Goal: Task Accomplishment & Management: Manage account settings

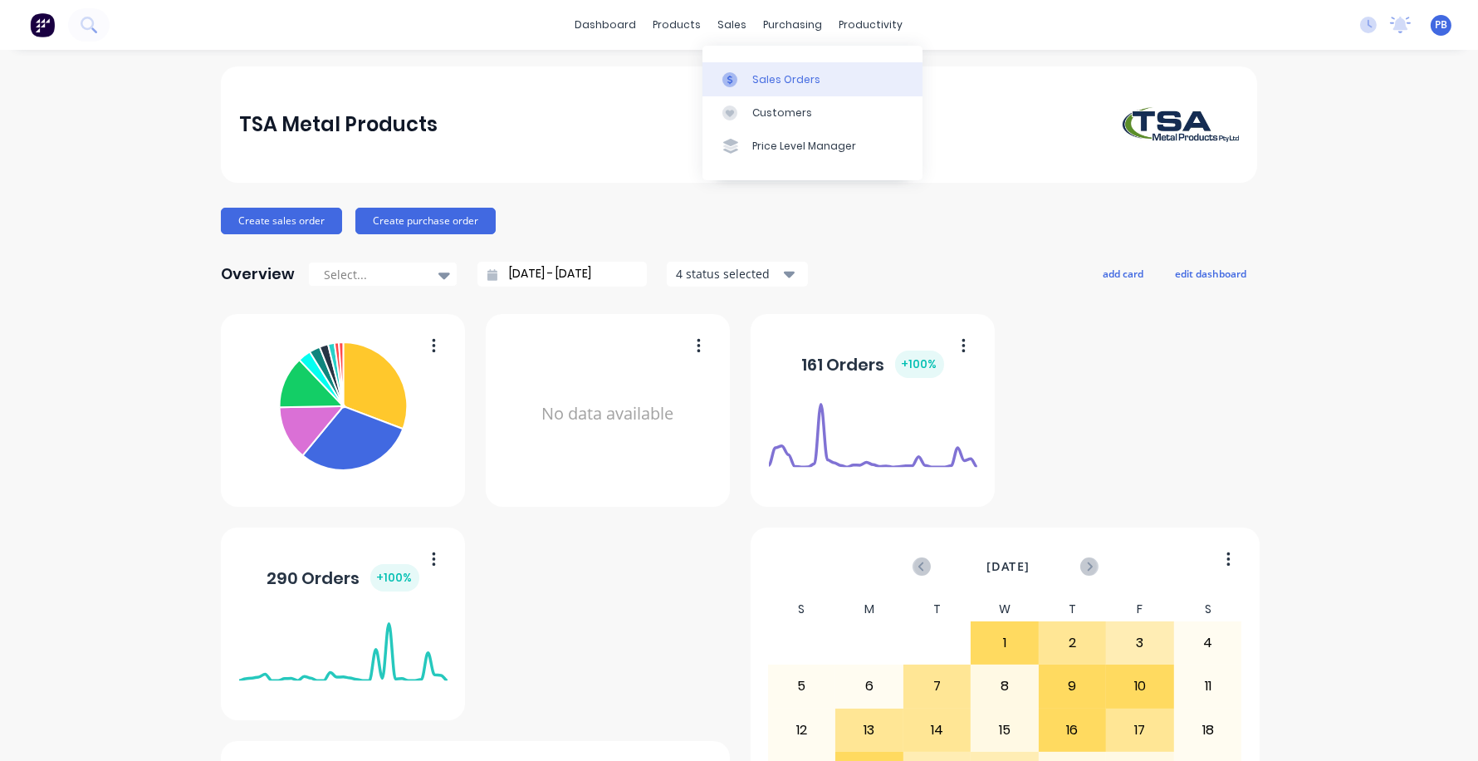
click at [766, 76] on div "Sales Orders" at bounding box center [786, 79] width 68 height 15
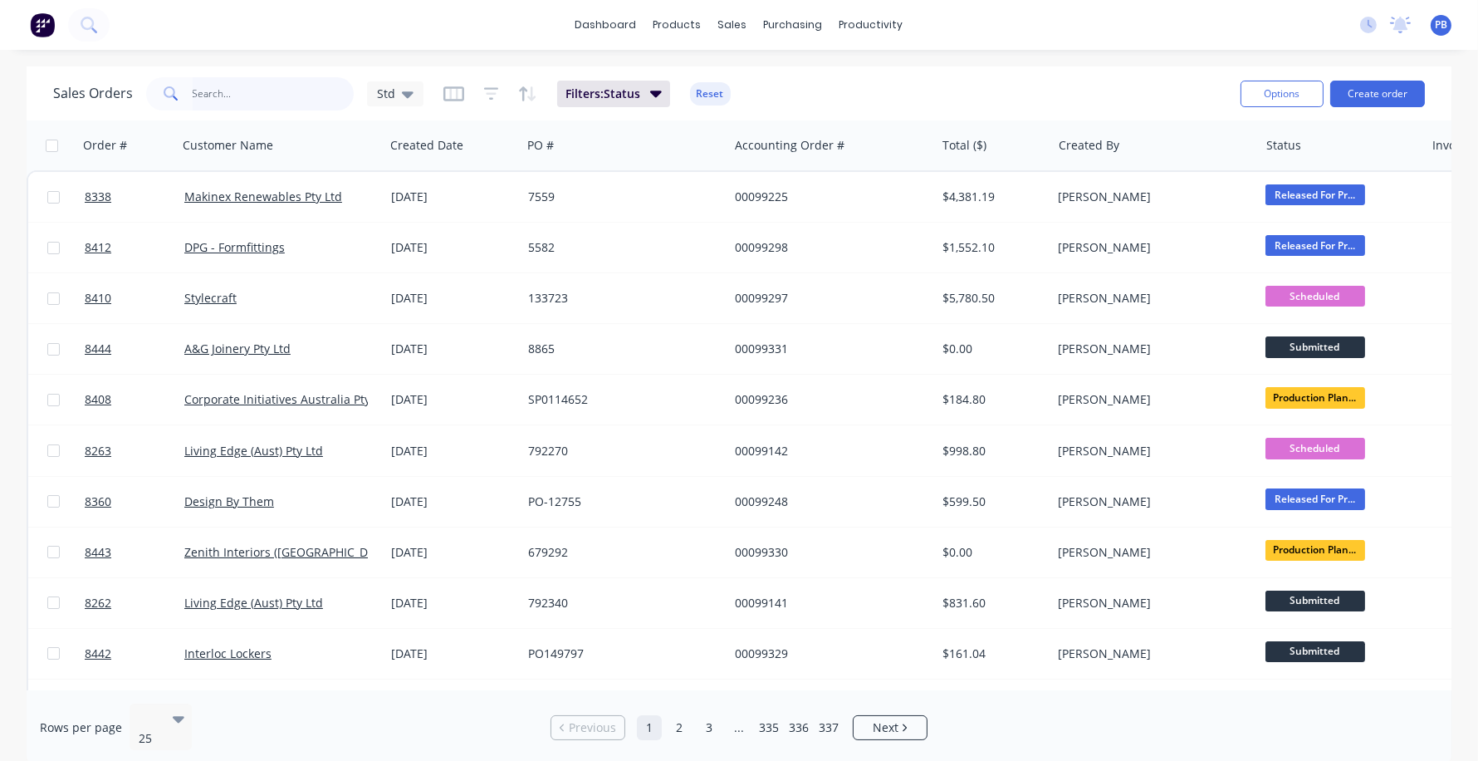
click at [266, 96] on input "text" at bounding box center [274, 93] width 162 height 33
type input "flooding solutions"
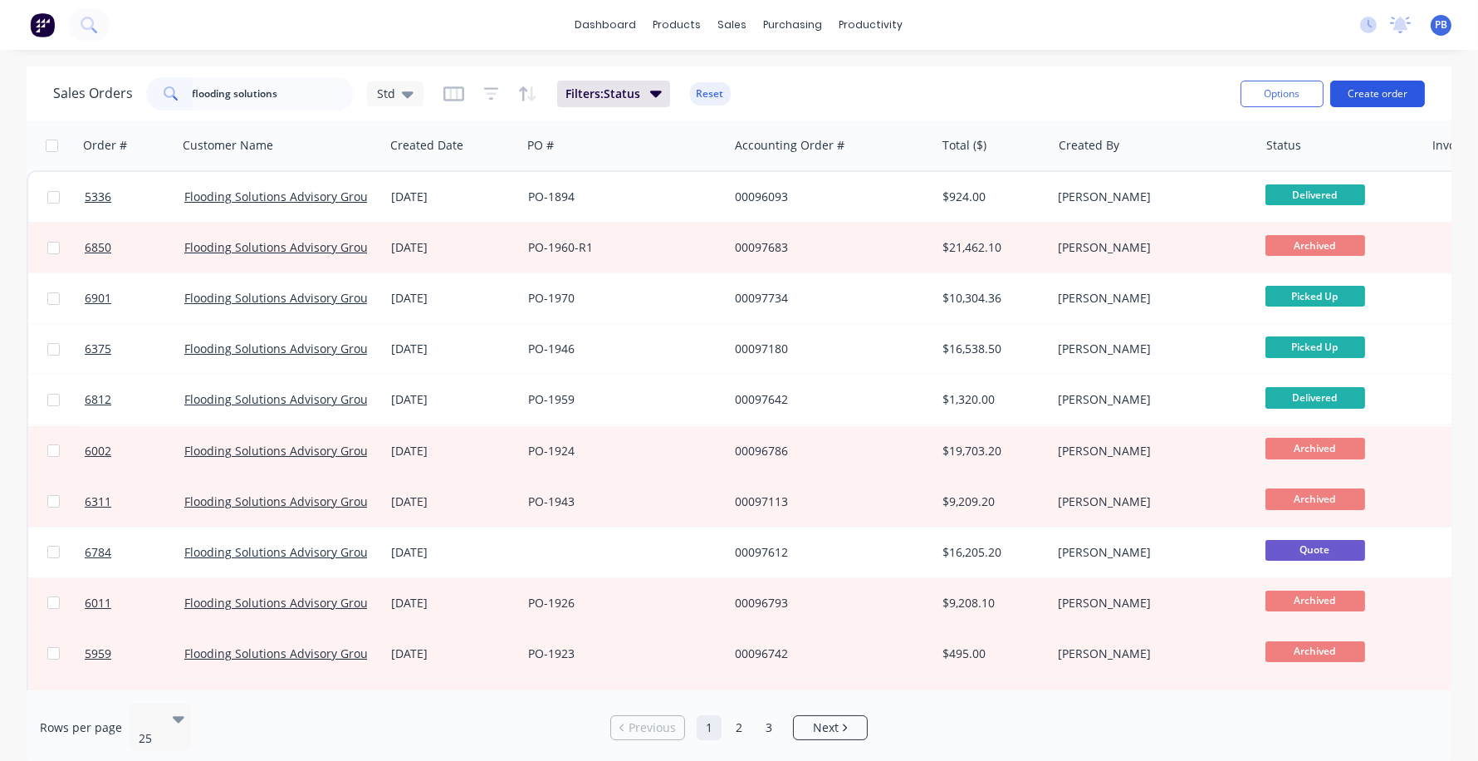
click at [1364, 92] on button "Create order" at bounding box center [1377, 94] width 95 height 27
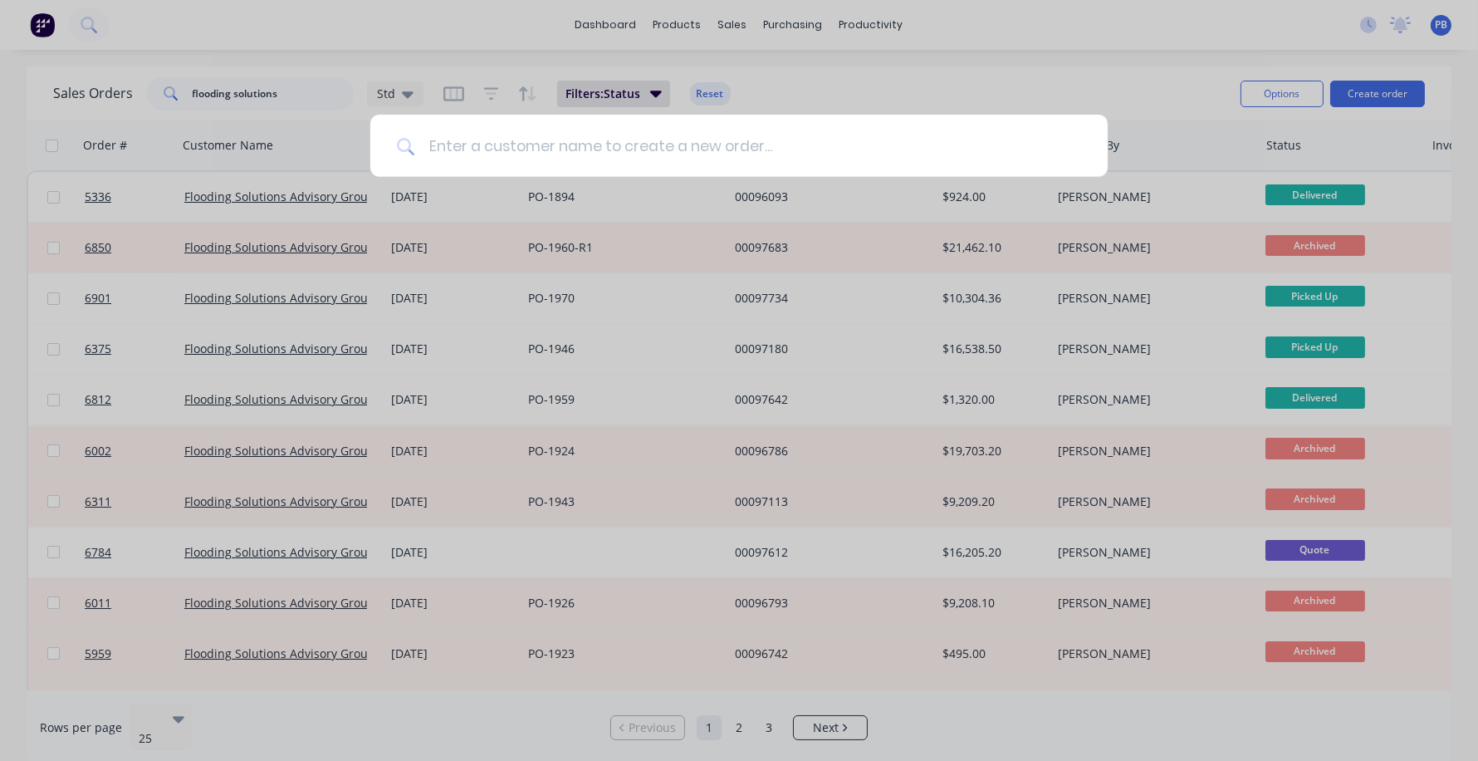
click at [497, 135] on input at bounding box center [748, 146] width 666 height 62
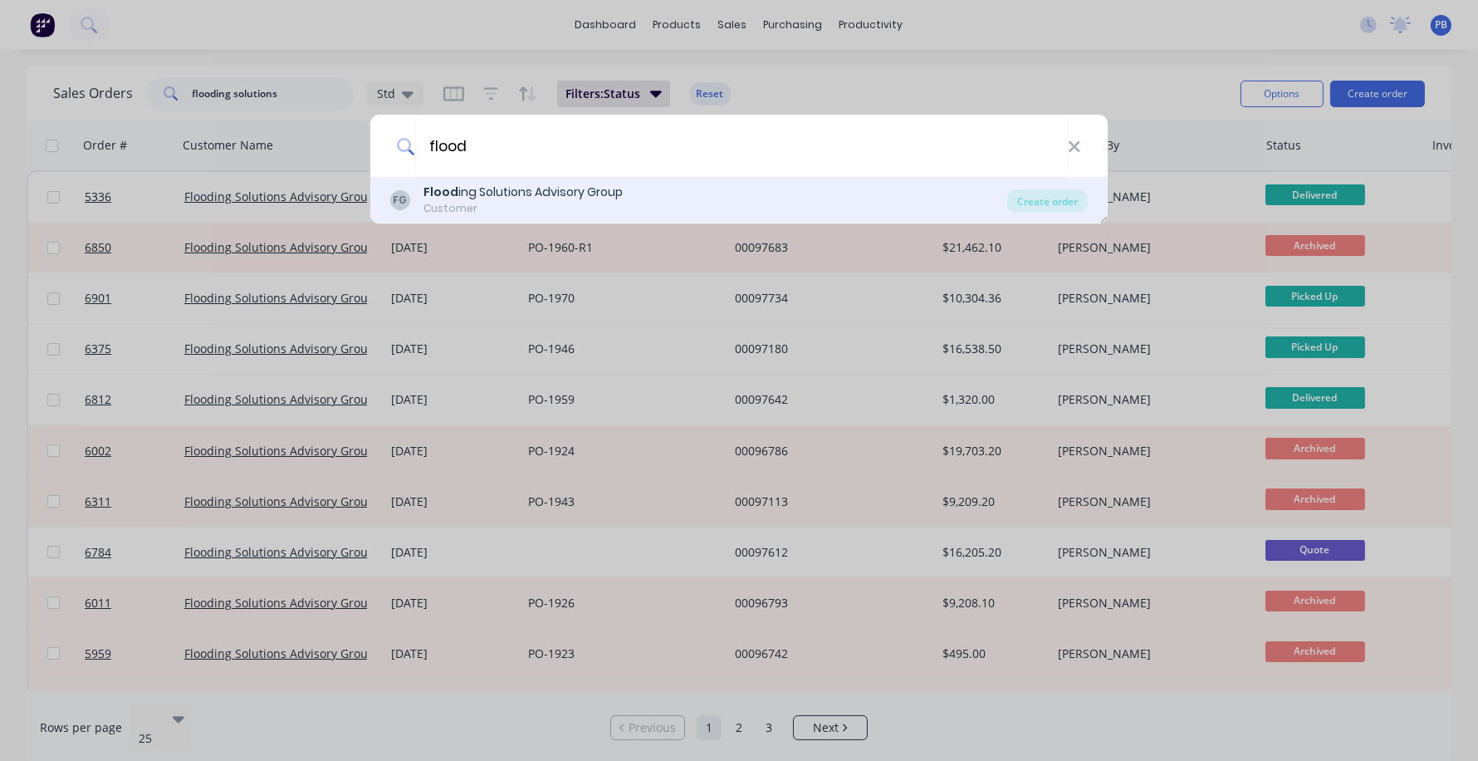
type input "flood"
click at [533, 196] on div "Flood ing Solutions Advisory Group" at bounding box center [522, 191] width 199 height 17
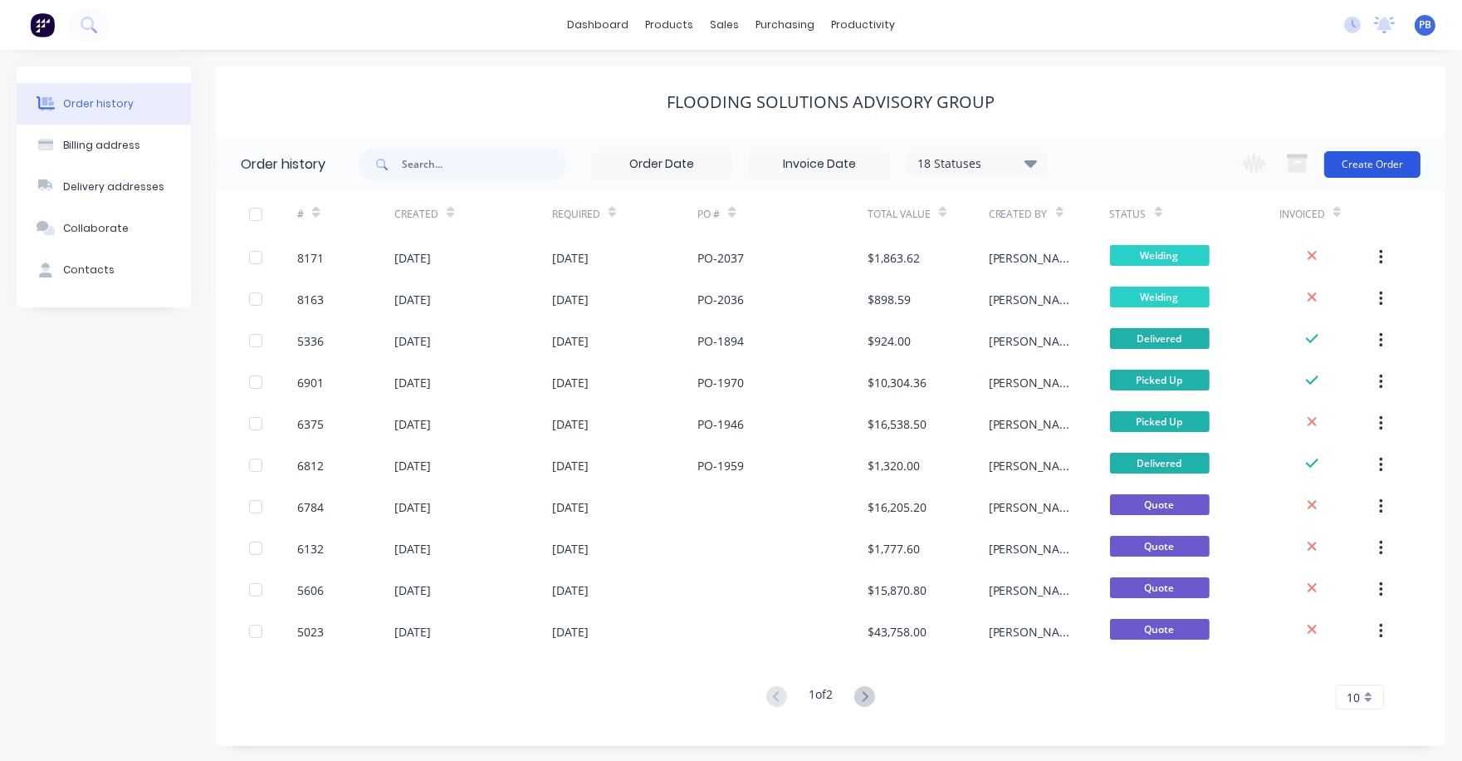
click at [1382, 154] on button "Create Order" at bounding box center [1372, 164] width 96 height 27
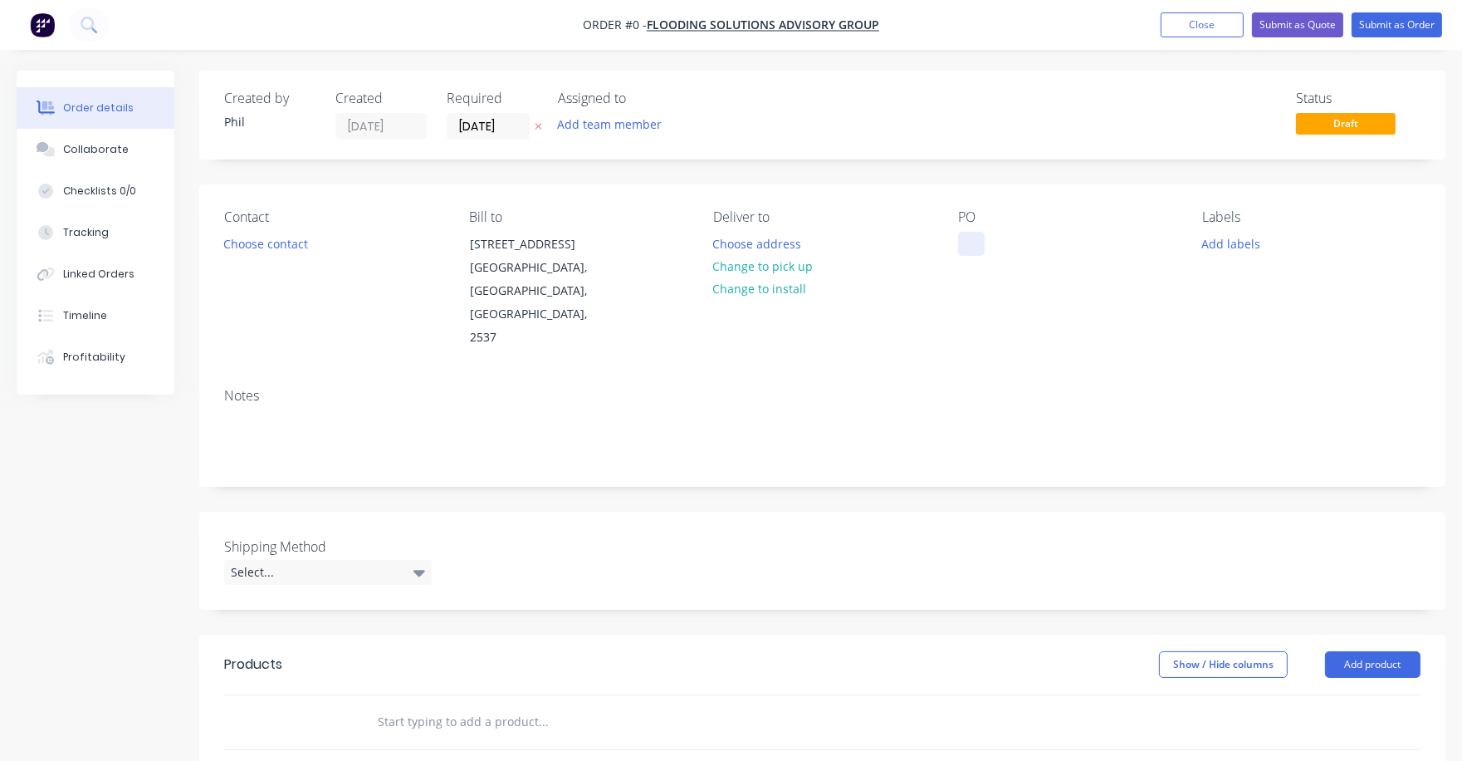
click at [962, 245] on div at bounding box center [971, 244] width 27 height 24
click at [768, 235] on button "Choose address" at bounding box center [757, 243] width 106 height 22
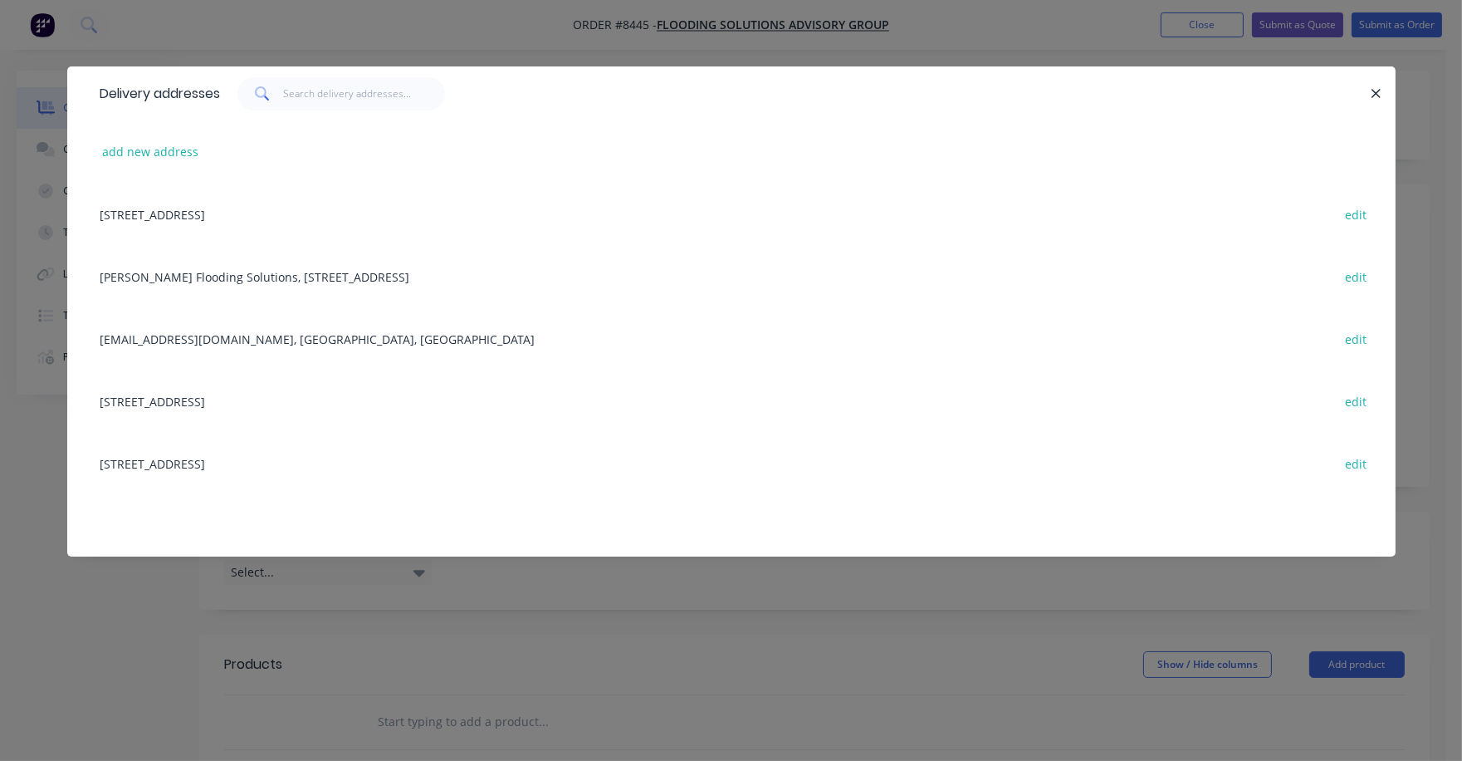
click at [354, 276] on div "[PERSON_NAME] Flooding Solutions, [STREET_ADDRESS]" at bounding box center [731, 276] width 1279 height 62
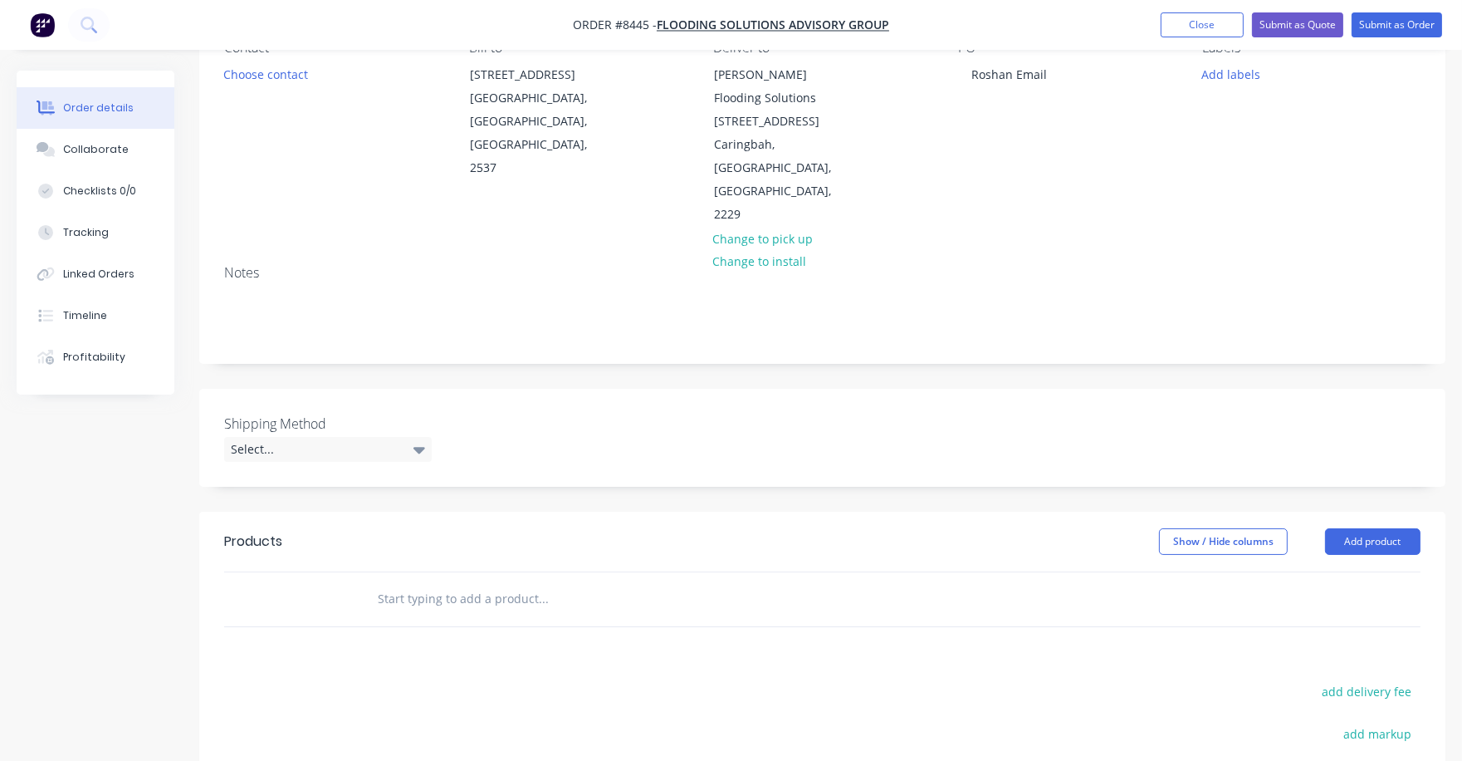
scroll to position [207, 0]
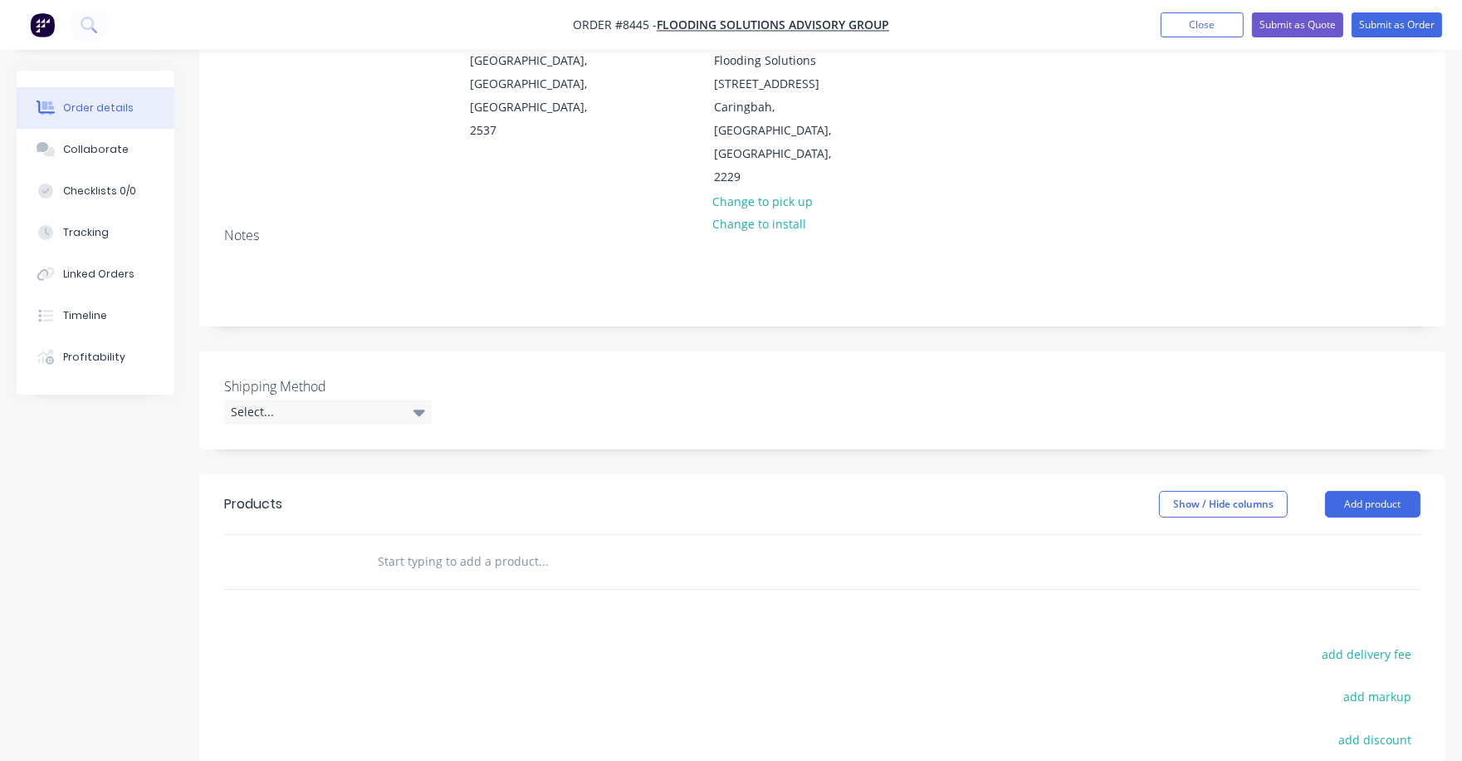
click at [375, 545] on div at bounding box center [613, 561] width 498 height 33
click at [385, 545] on input "text" at bounding box center [543, 561] width 332 height 33
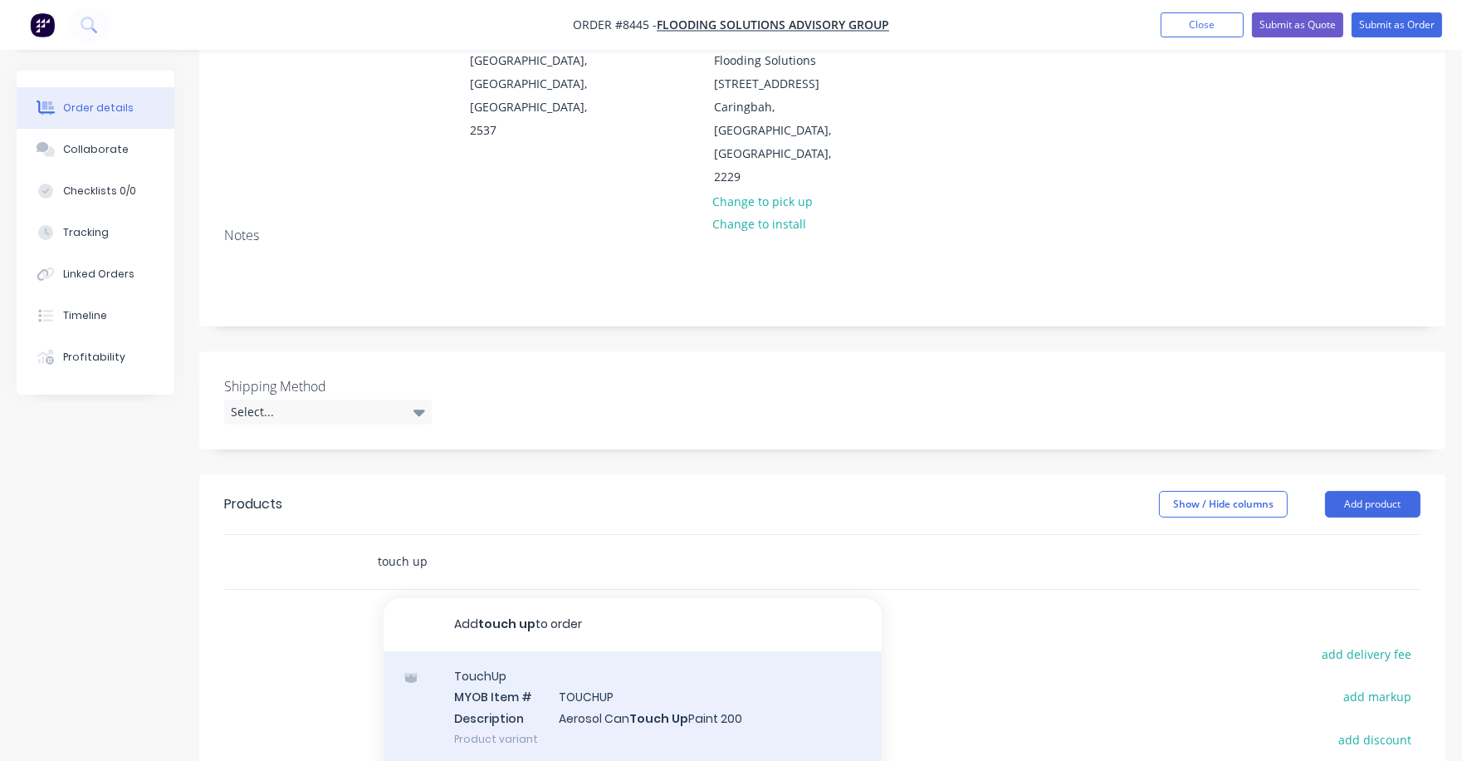
type input "touch up"
click at [601, 669] on div "TouchUp MYOB Item # TOUCHUP Description Aerosol Can Touch Up Paint 200 Product …" at bounding box center [633, 707] width 498 height 112
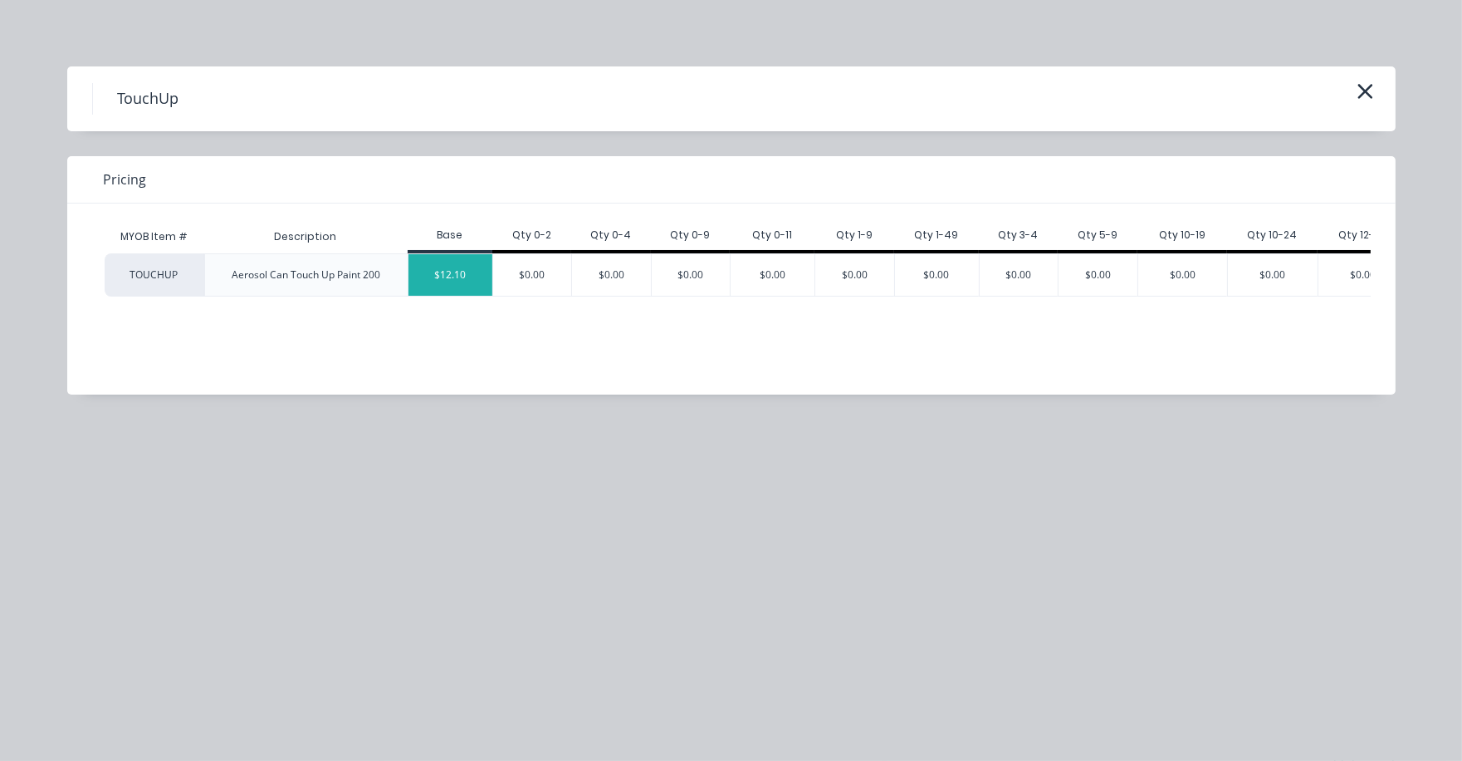
click at [452, 271] on div "$12.10" at bounding box center [450, 275] width 84 height 42
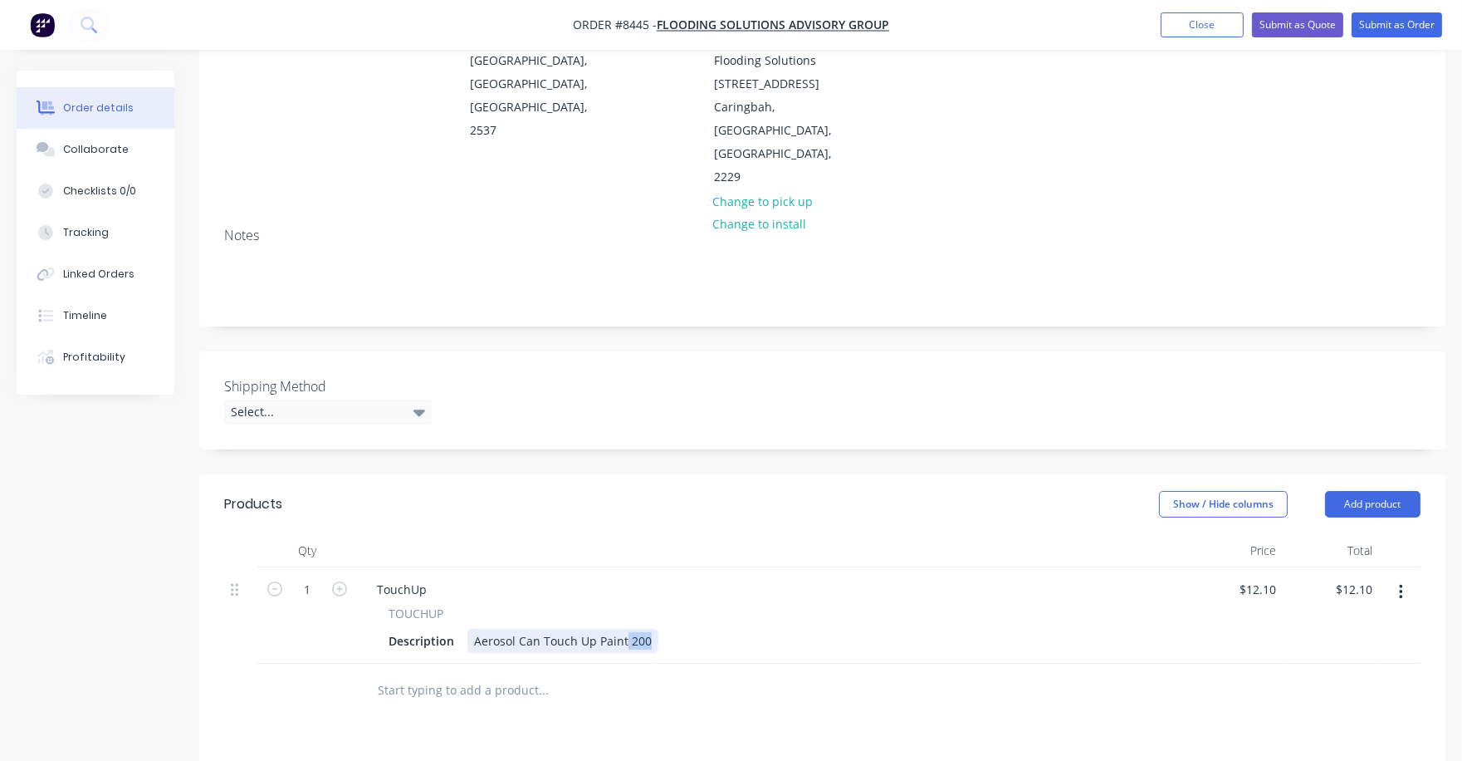
drag, startPoint x: 622, startPoint y: 594, endPoint x: 653, endPoint y: 591, distance: 31.6
click at [653, 629] on div "Description Aerosol Can Touch Up Paint 200" at bounding box center [769, 641] width 774 height 24
click at [474, 629] on div "Aerosol Can Touch Up Paint 340" at bounding box center [562, 641] width 191 height 24
drag, startPoint x: 837, startPoint y: 643, endPoint x: 825, endPoint y: 643, distance: 11.6
click at [834, 673] on div at bounding box center [613, 689] width 498 height 33
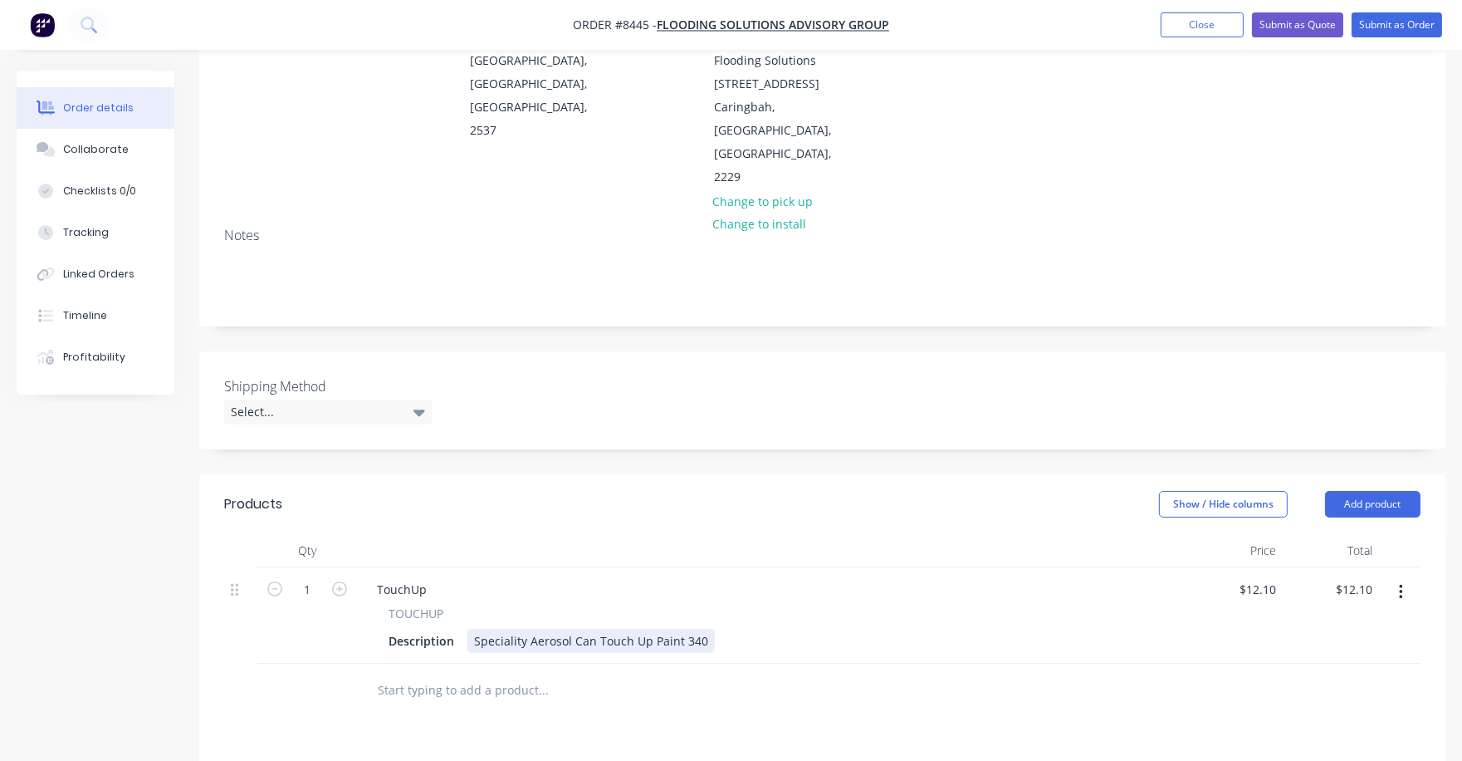
click at [704, 629] on div "Speciality Aerosol Can Touch Up Paint 340" at bounding box center [590, 641] width 247 height 24
type input "$45.00"
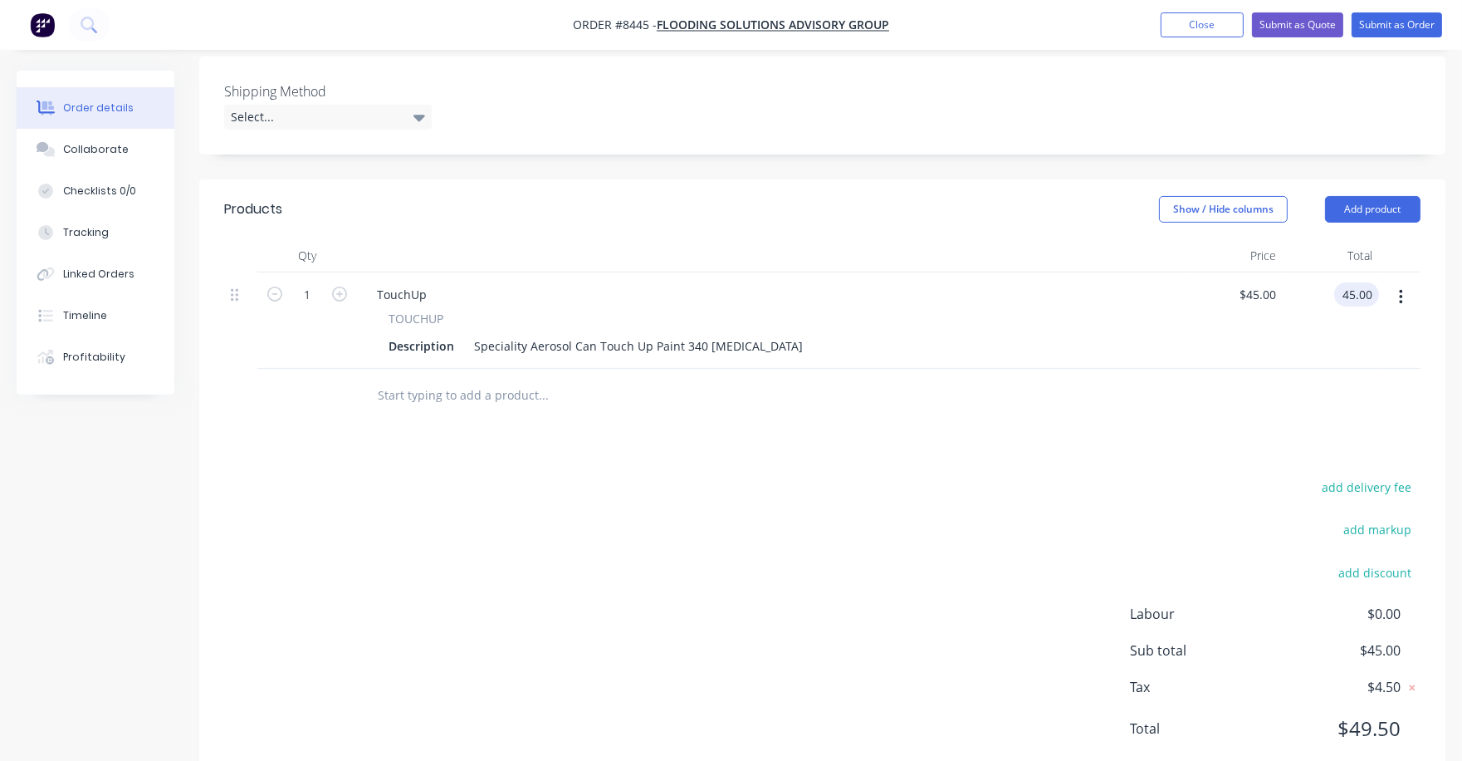
scroll to position [504, 0]
type input "$45.00"
click at [1386, 473] on button "add delivery fee" at bounding box center [1367, 484] width 107 height 22
type input "75"
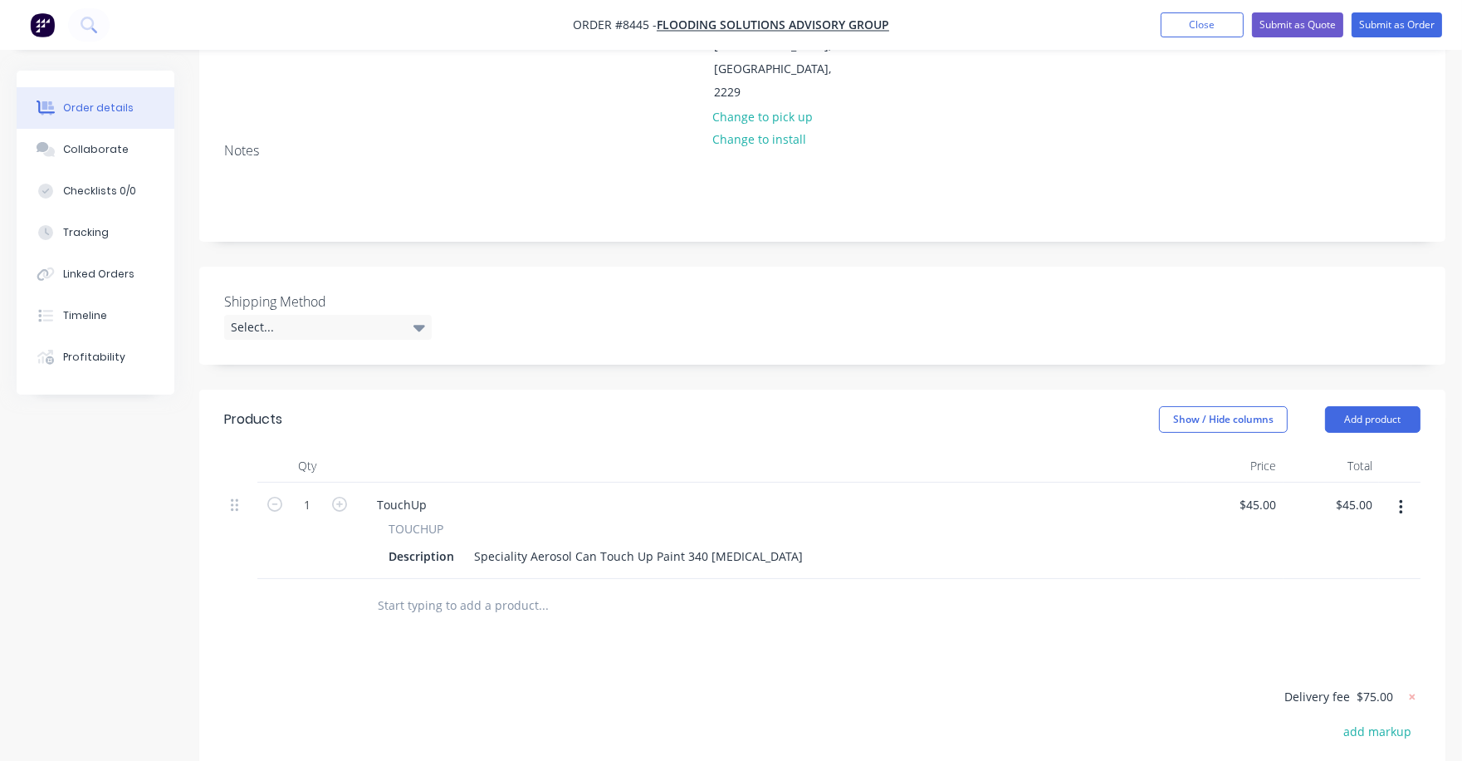
scroll to position [289, 0]
click at [764, 452] on div at bounding box center [772, 468] width 830 height 33
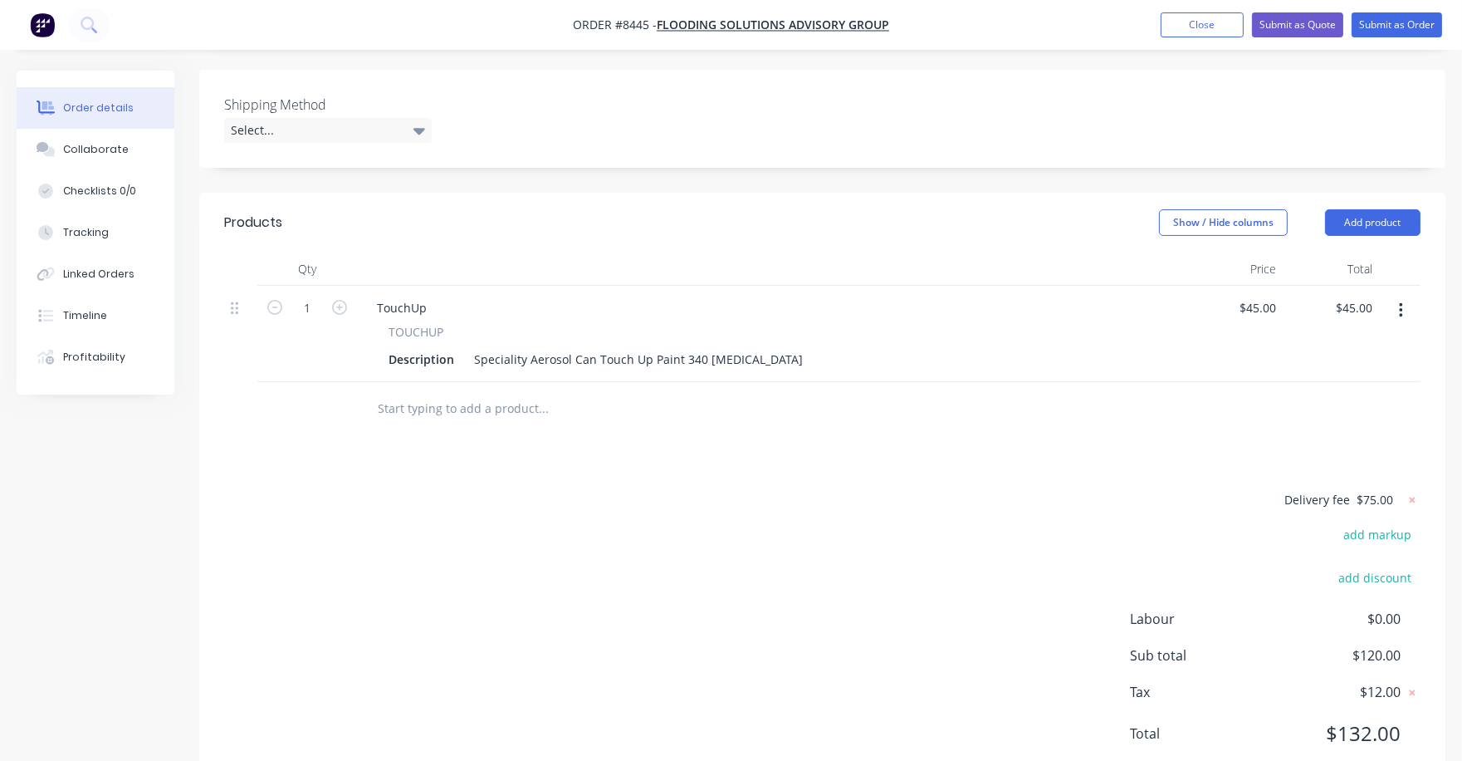
scroll to position [497, 0]
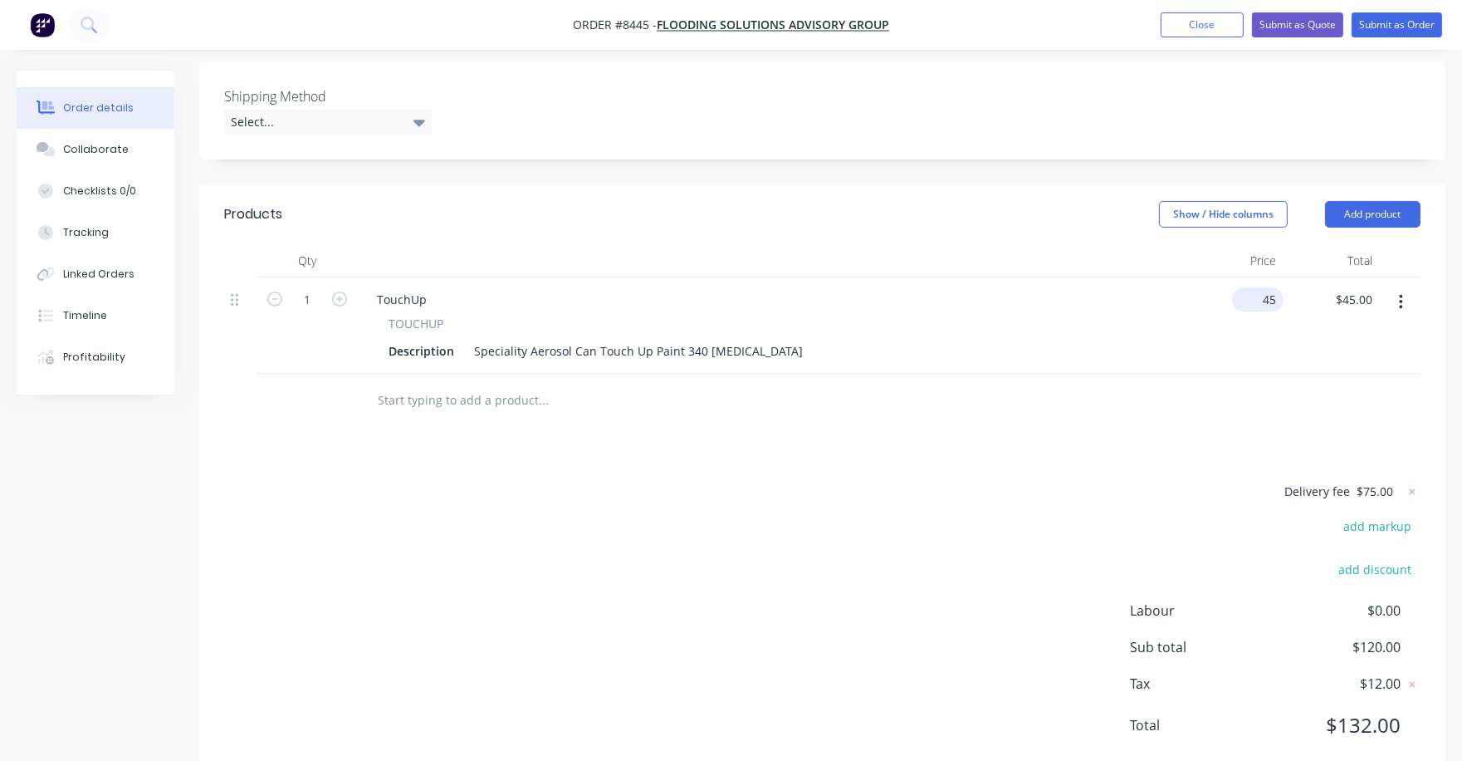
click at [1259, 287] on div "45 $45.00" at bounding box center [1257, 299] width 51 height 24
type input "$45.50"
click at [1052, 374] on div at bounding box center [822, 401] width 1196 height 54
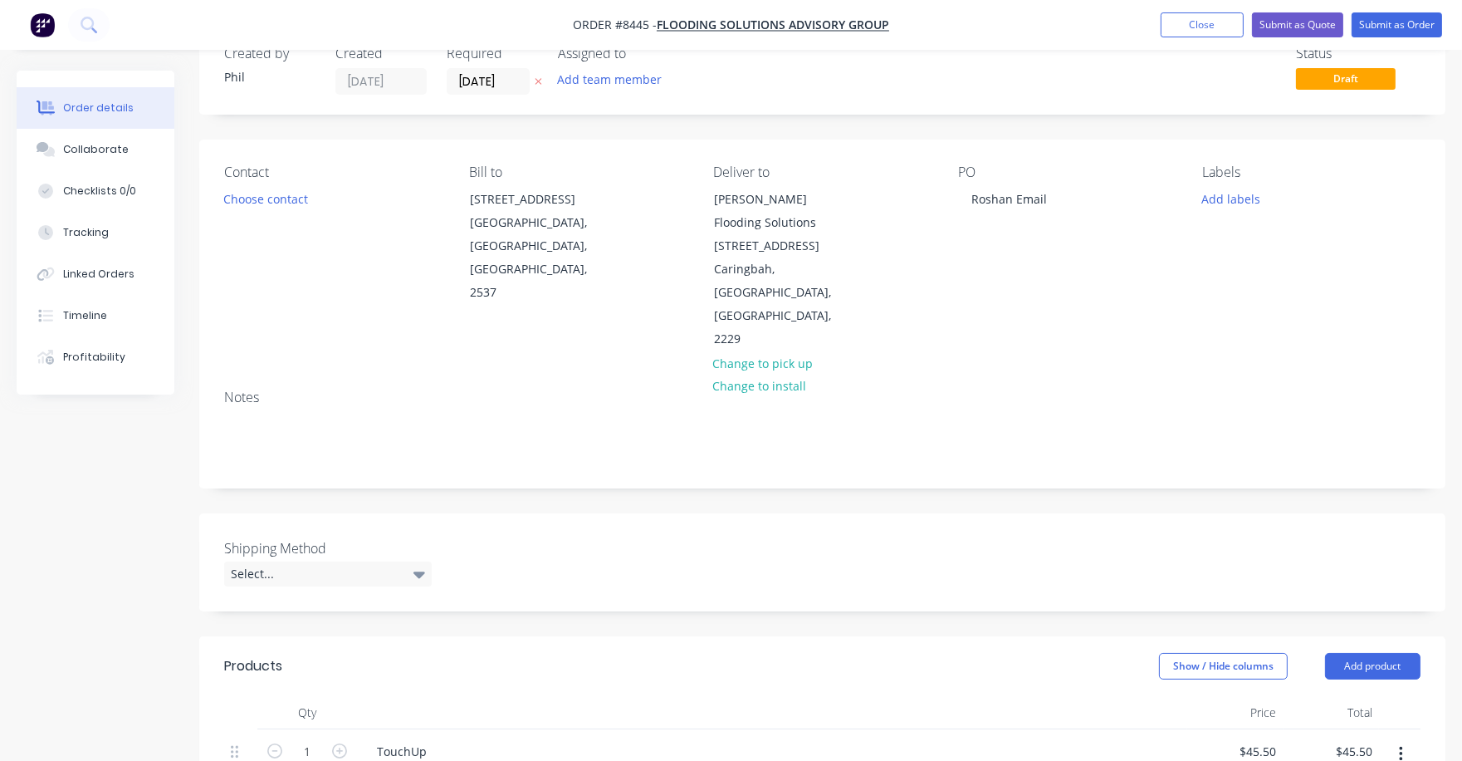
scroll to position [0, 0]
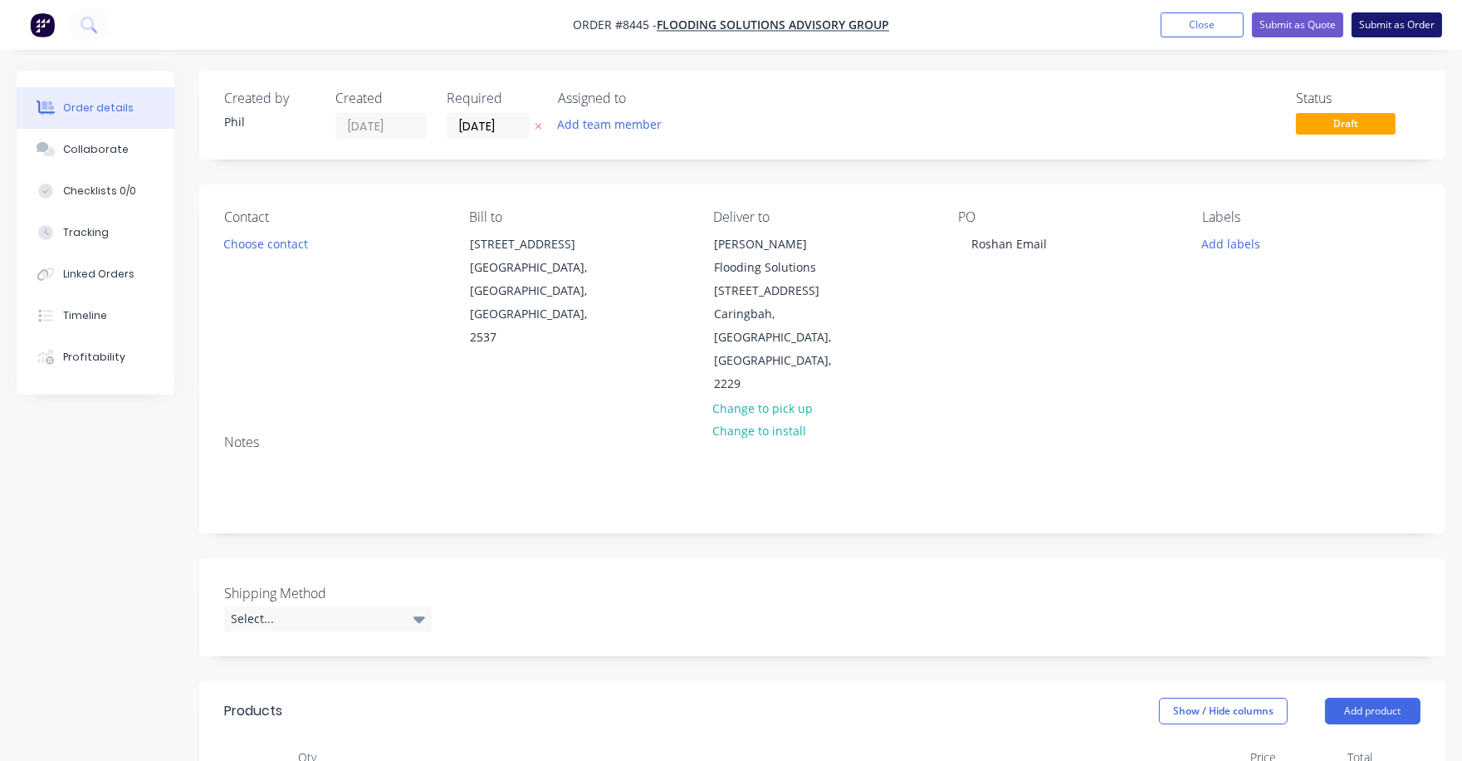
click at [1392, 23] on button "Submit as Order" at bounding box center [1397, 24] width 91 height 25
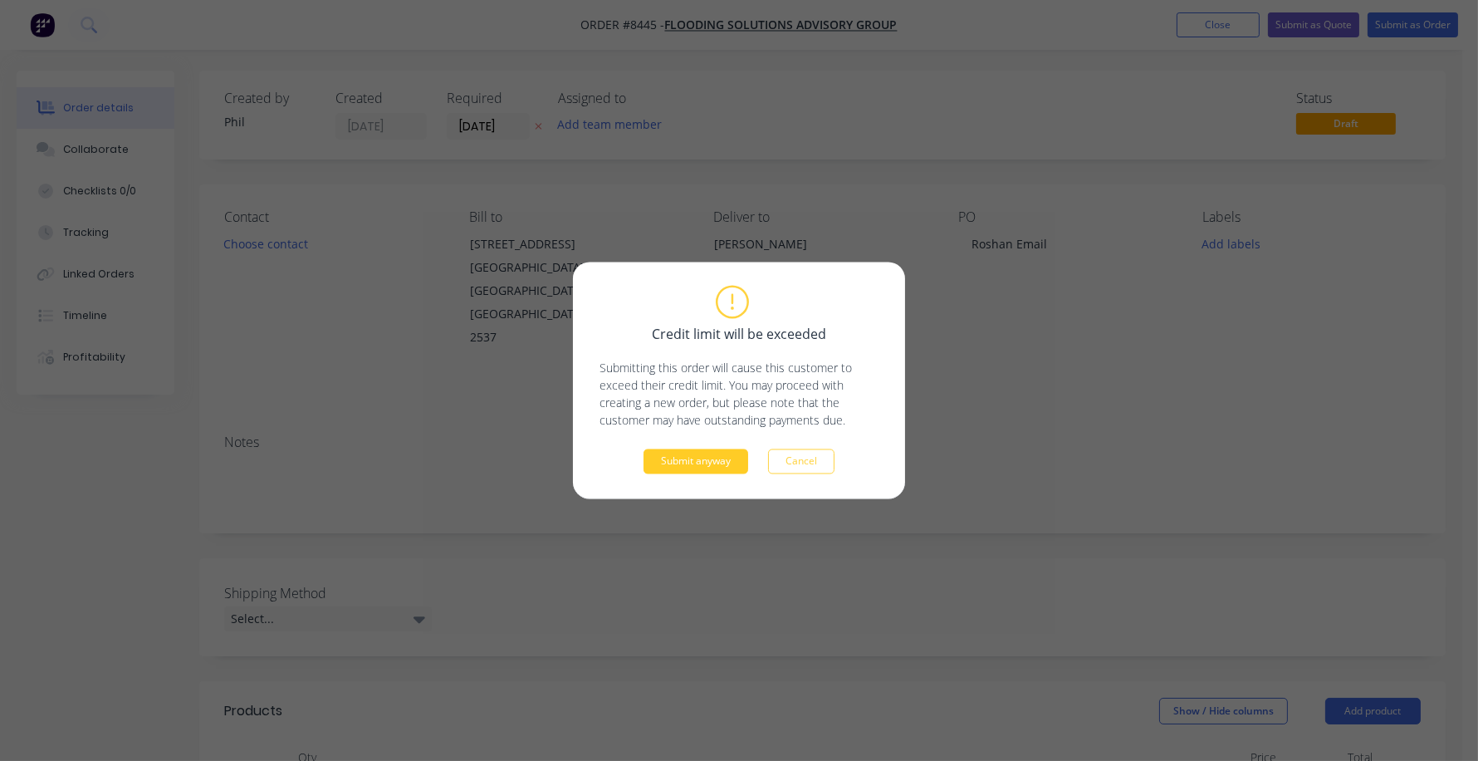
click at [712, 453] on button "Submit anyway" at bounding box center [695, 461] width 105 height 25
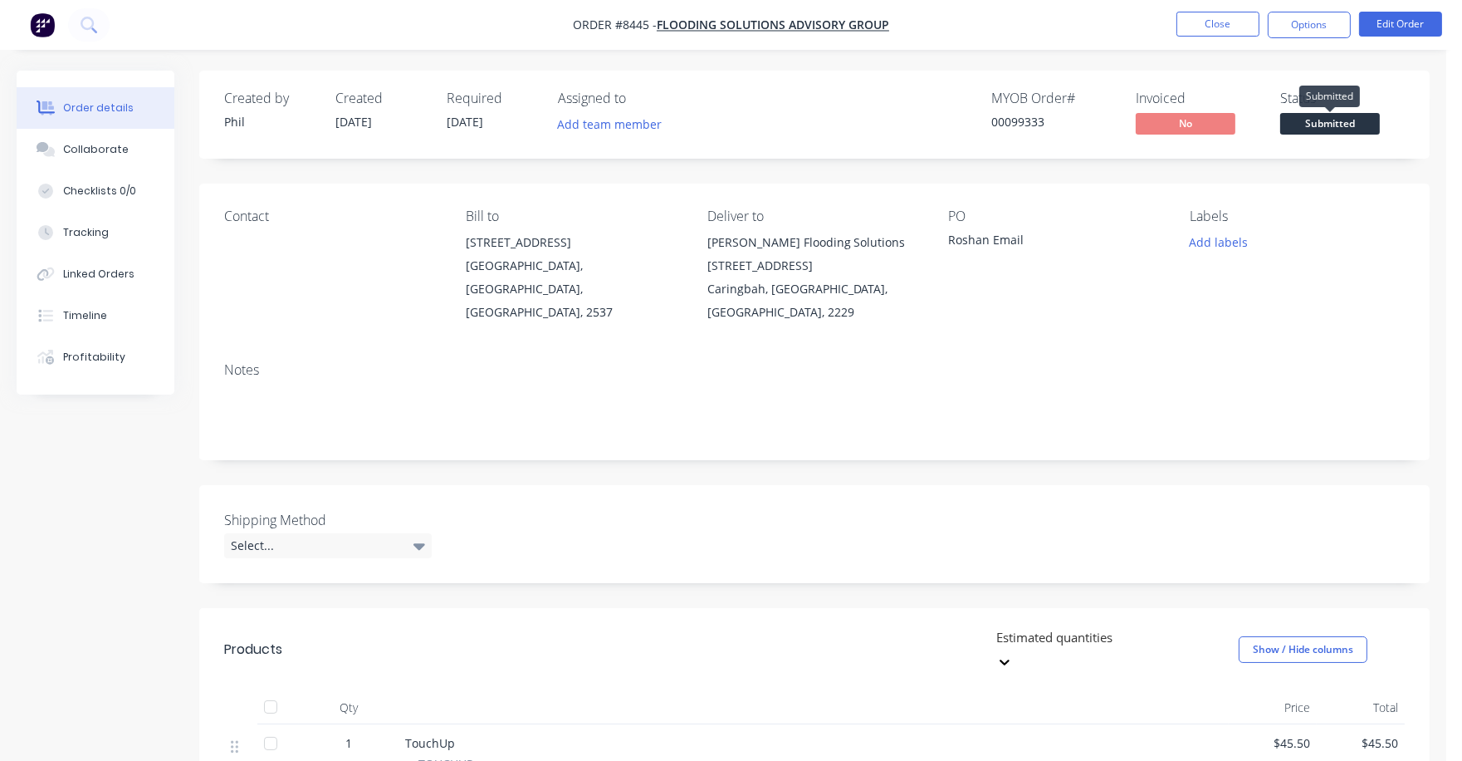
click at [1328, 125] on span "Submitted" at bounding box center [1330, 123] width 100 height 21
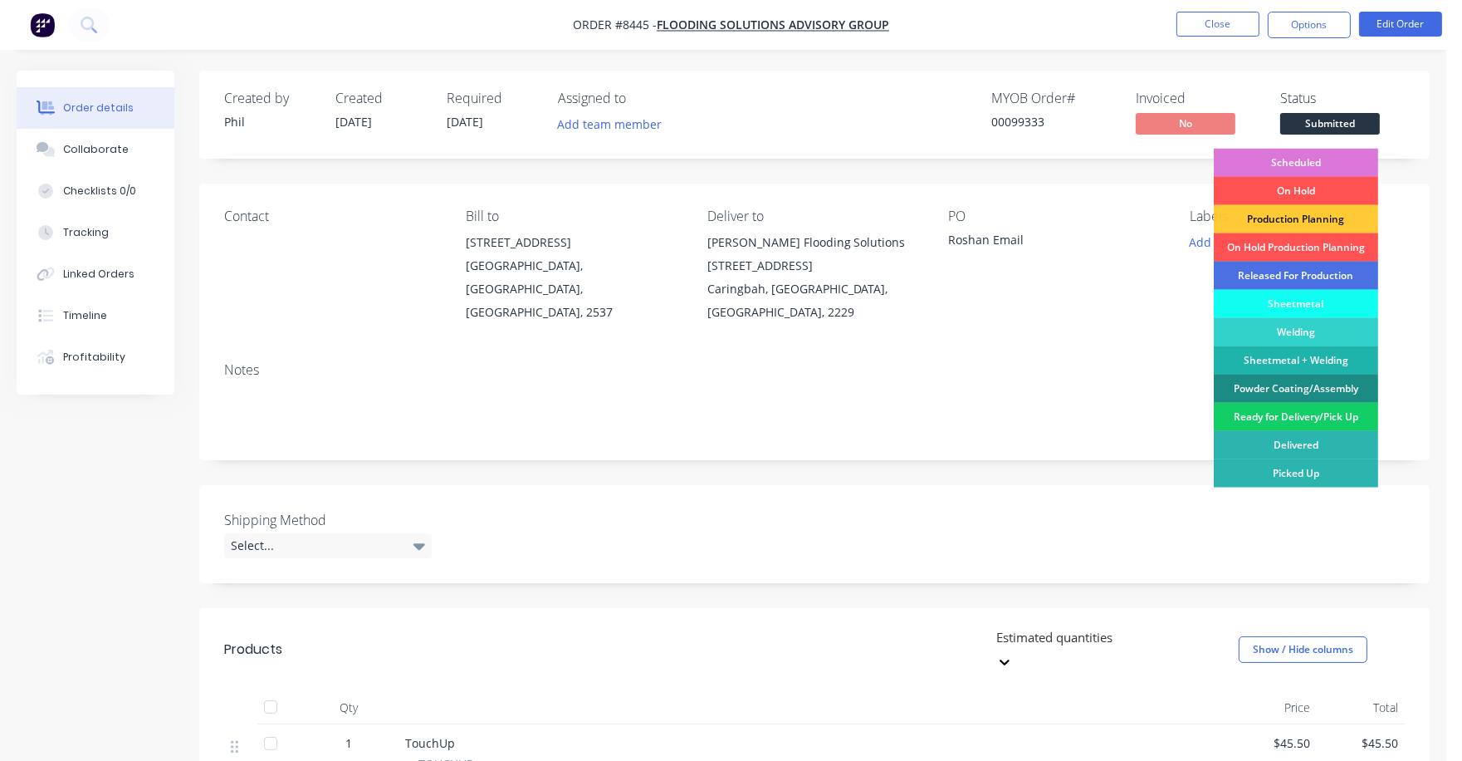
click at [1302, 421] on div "Ready for Delivery/Pick Up" at bounding box center [1296, 417] width 164 height 28
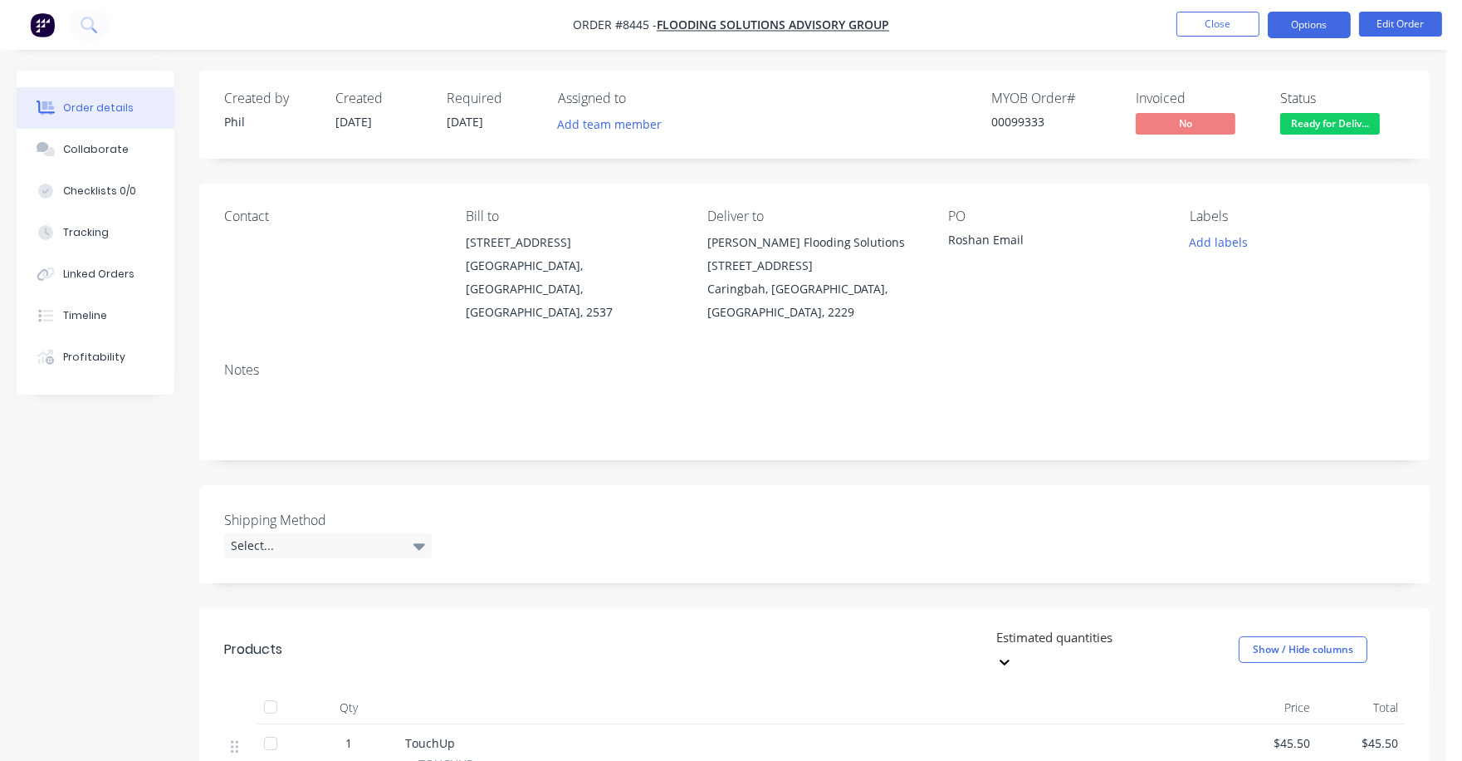
click at [1314, 20] on button "Options" at bounding box center [1309, 25] width 83 height 27
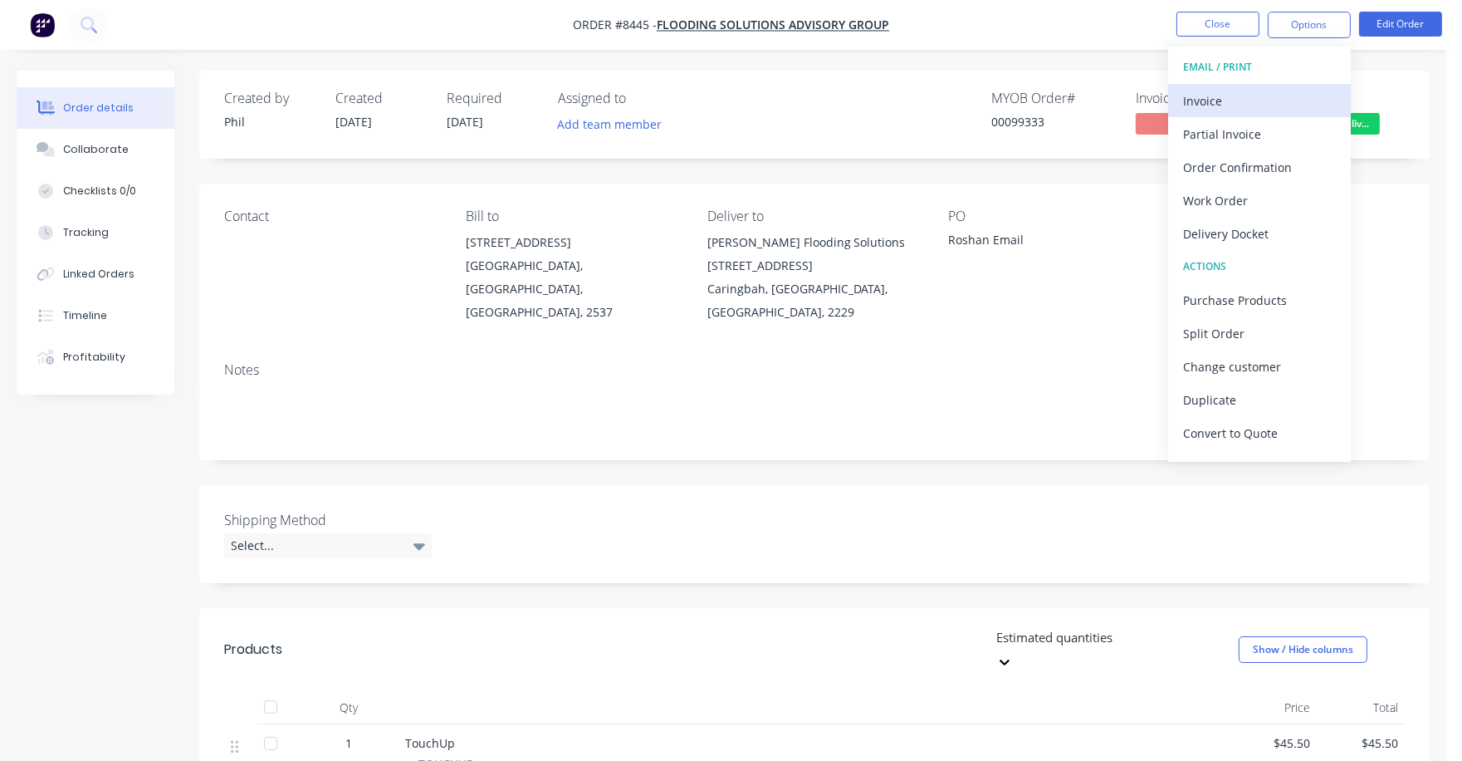
click at [1194, 95] on div "Invoice" at bounding box center [1259, 101] width 153 height 24
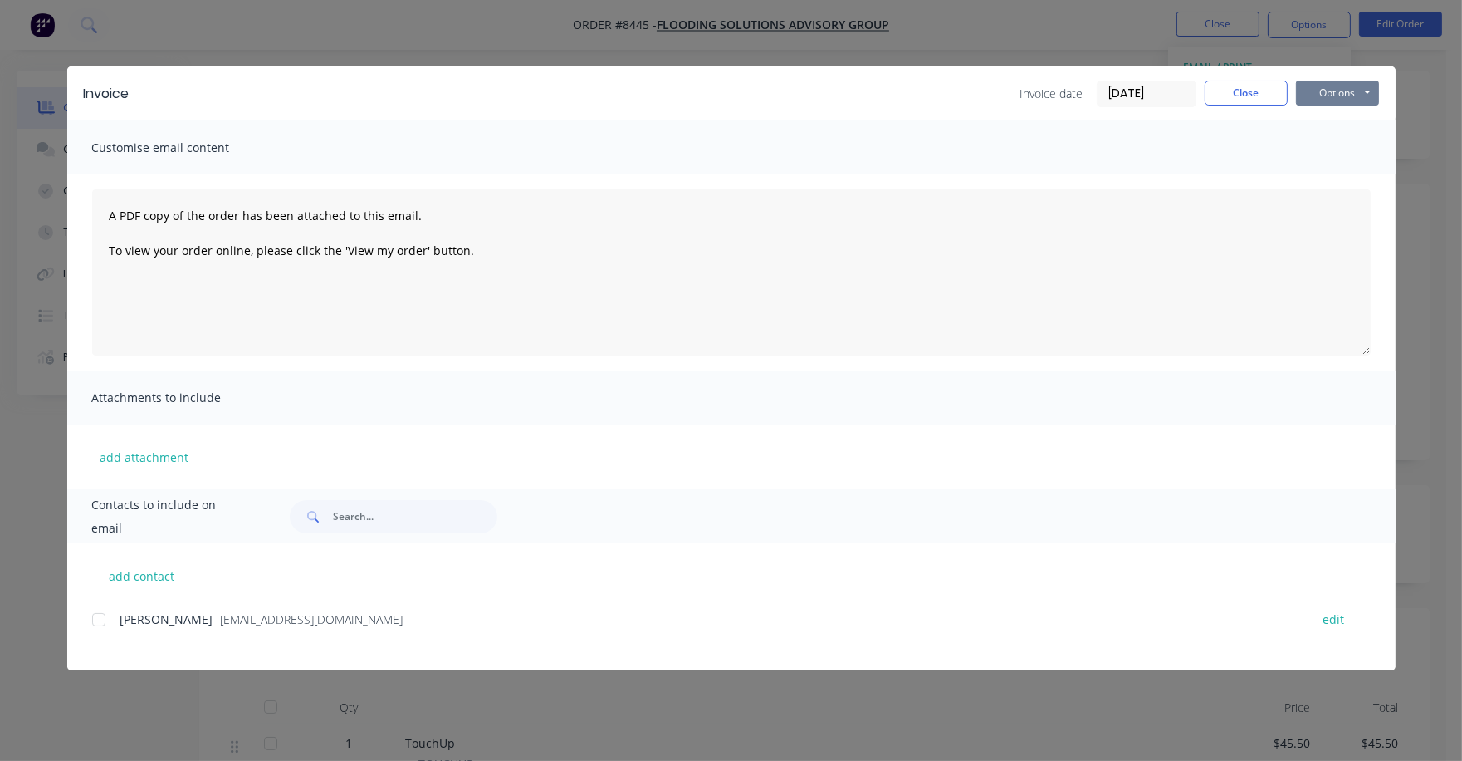
click at [1319, 86] on button "Options" at bounding box center [1337, 93] width 83 height 25
click at [1311, 143] on button "Print" at bounding box center [1349, 149] width 106 height 27
click at [1250, 92] on button "Close" at bounding box center [1246, 93] width 83 height 25
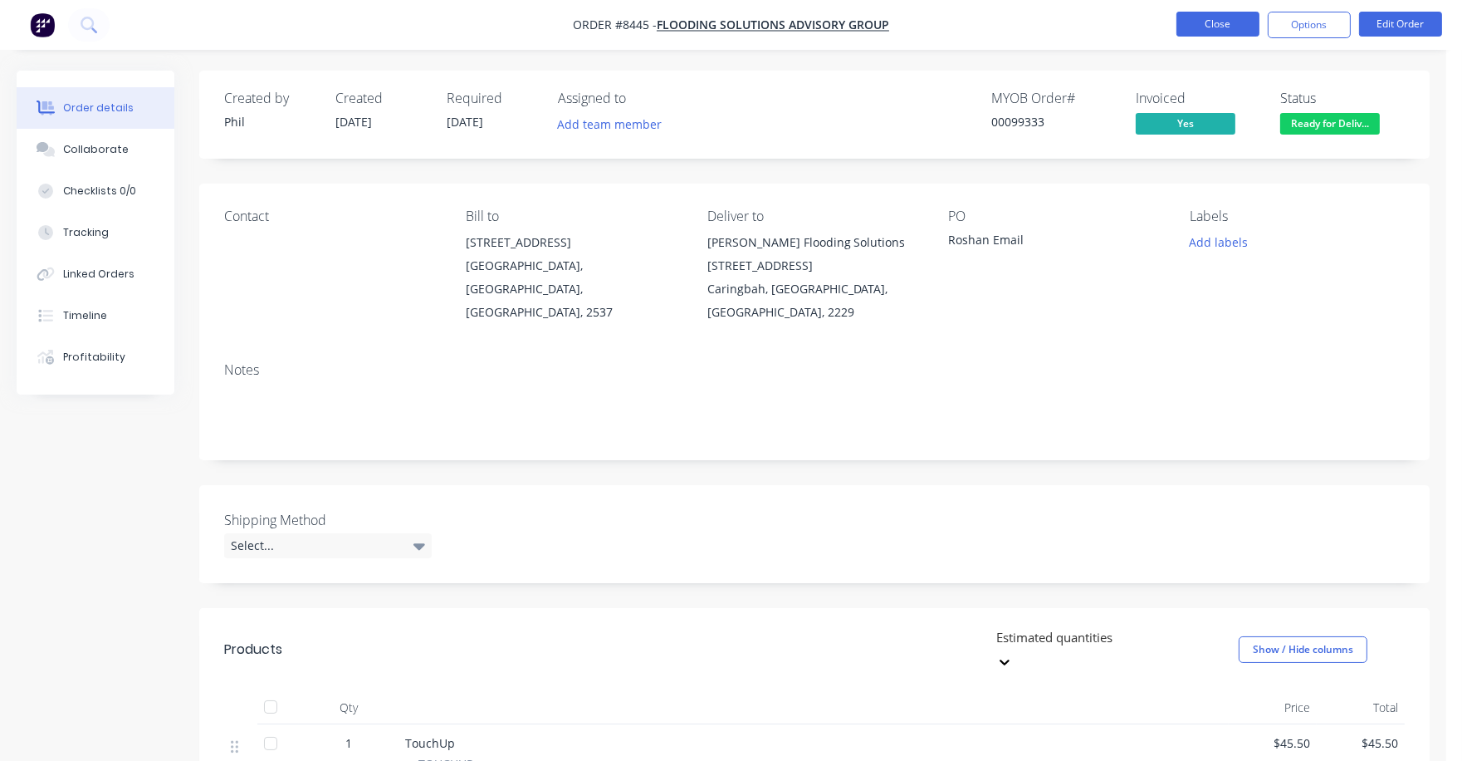
click at [1211, 18] on button "Close" at bounding box center [1218, 24] width 83 height 25
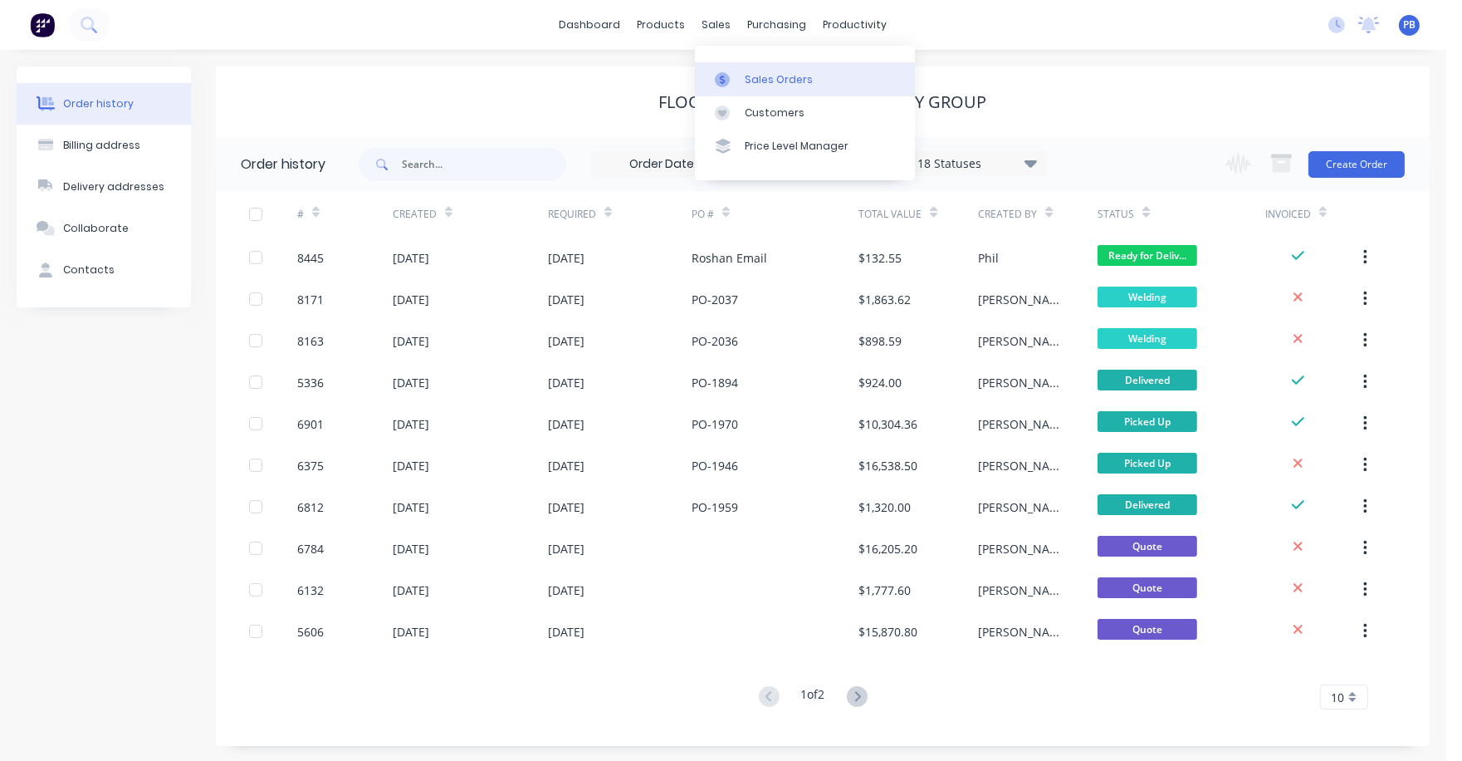
click at [764, 76] on div "Sales Orders" at bounding box center [779, 79] width 68 height 15
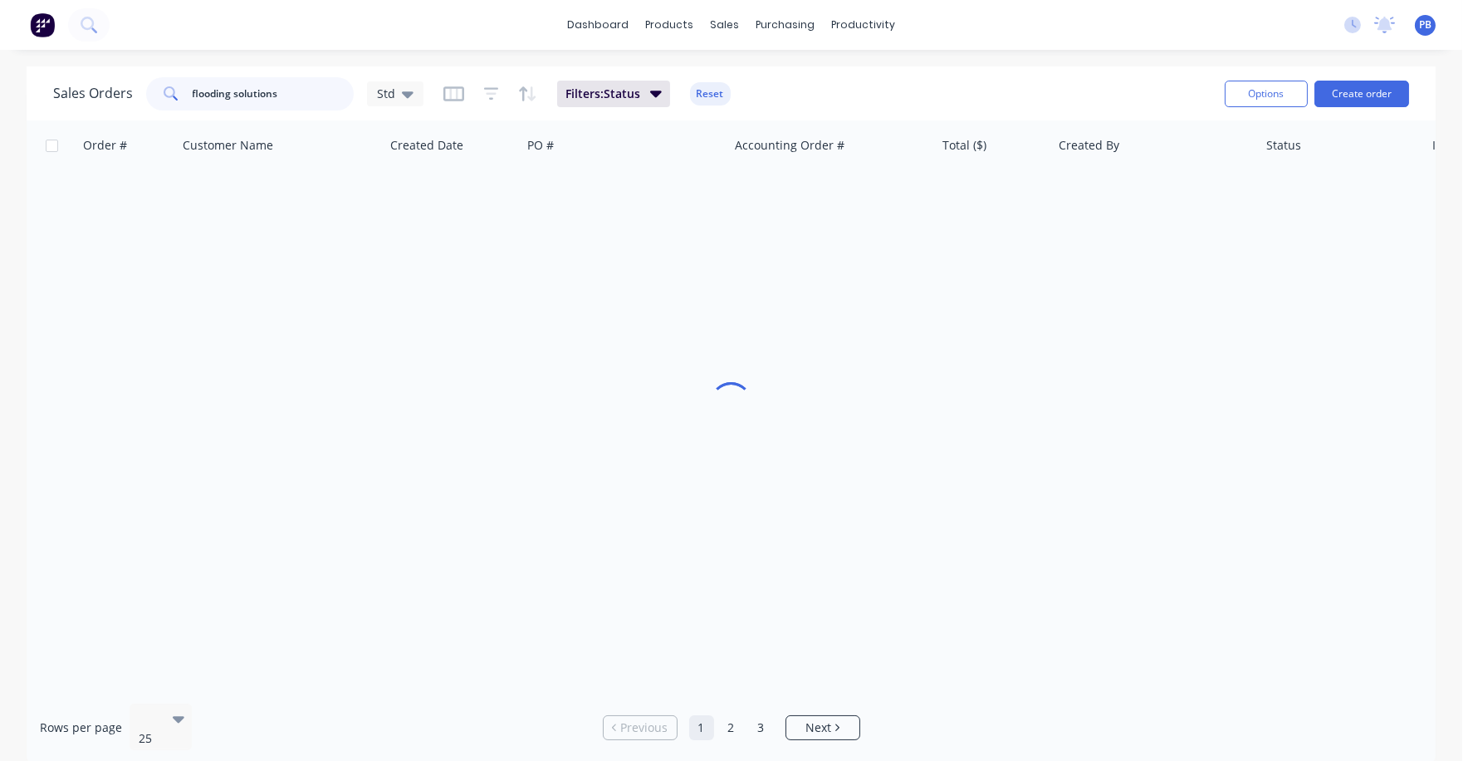
drag, startPoint x: 336, startPoint y: 91, endPoint x: 162, endPoint y: 77, distance: 174.9
click at [162, 77] on div "flooding solutions" at bounding box center [250, 93] width 208 height 33
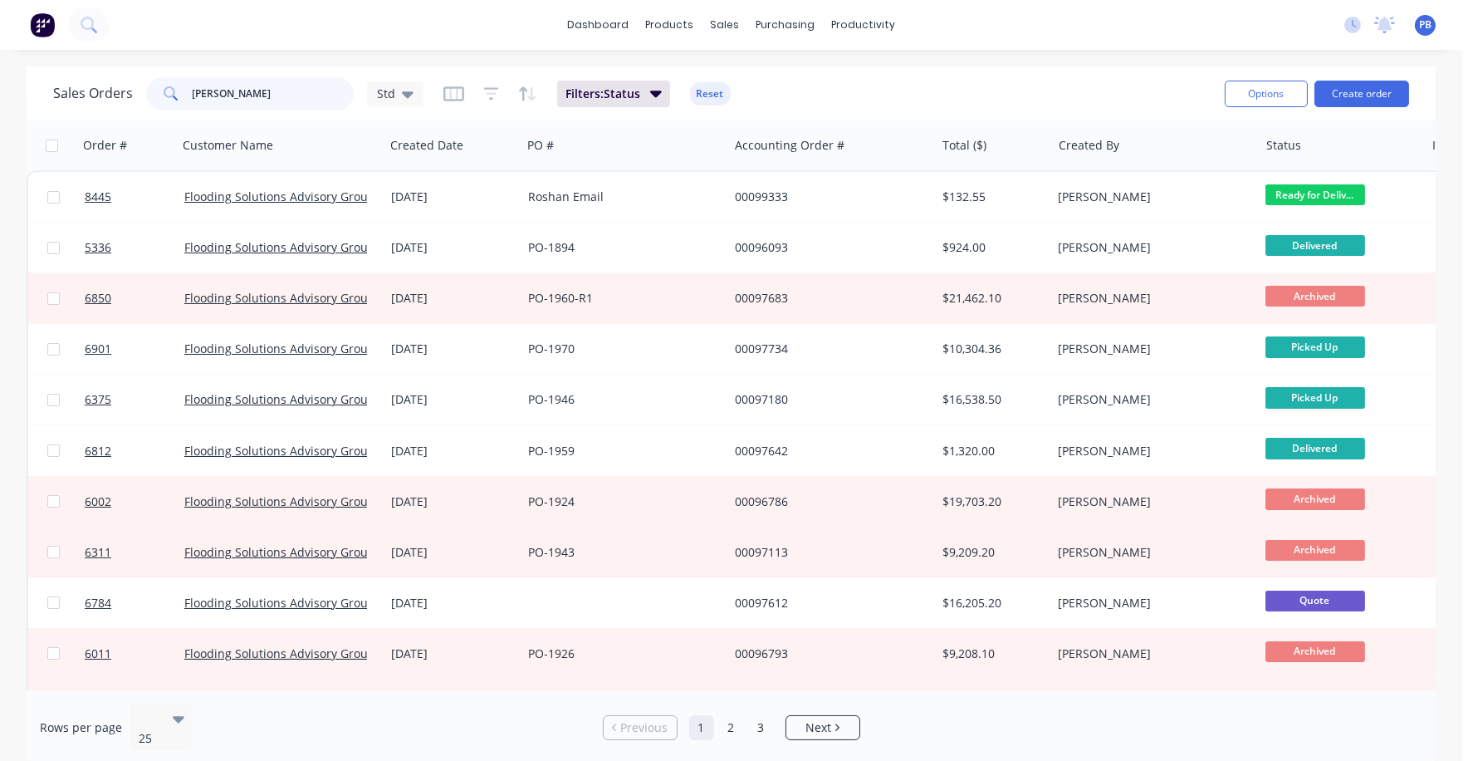
type input "[PERSON_NAME]"
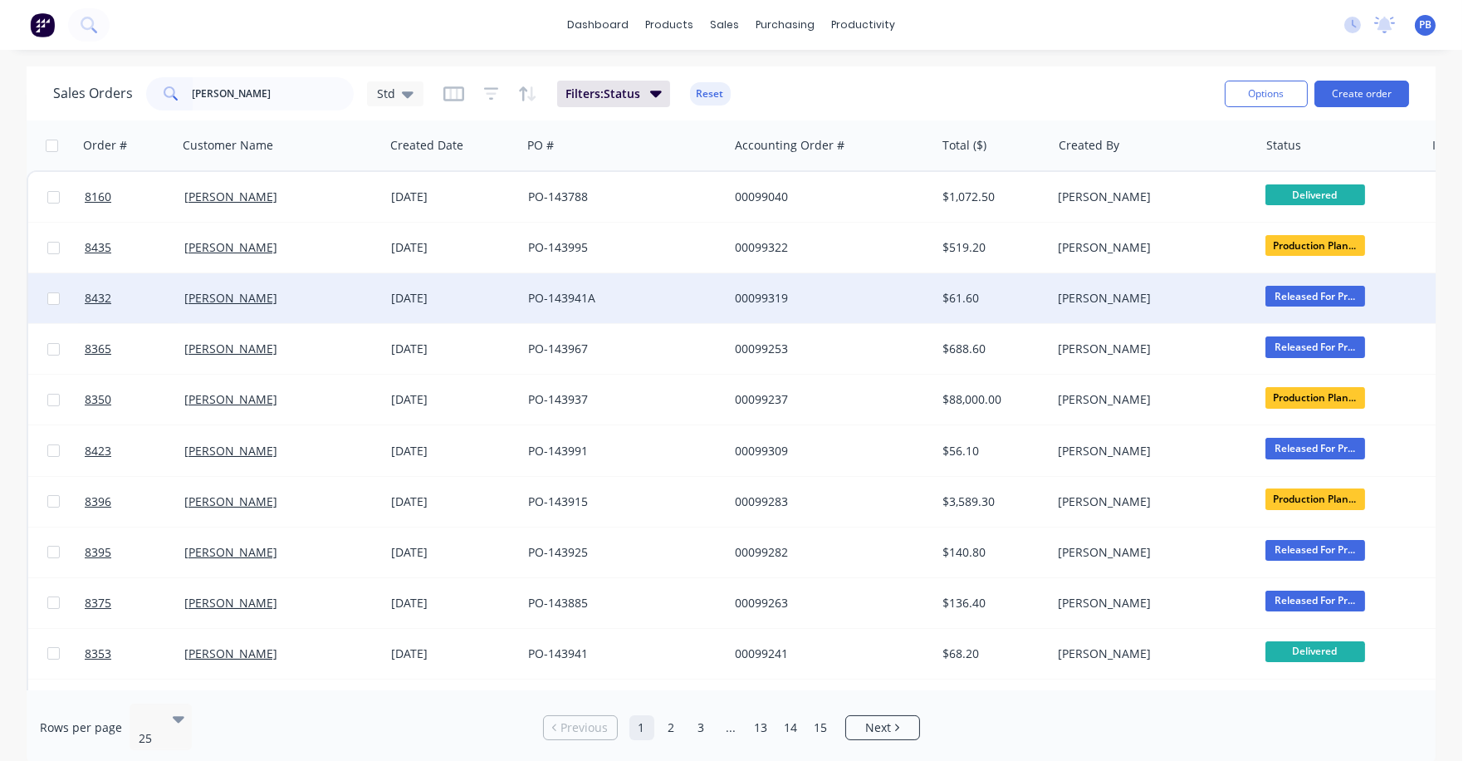
click at [967, 290] on div "$61.60" at bounding box center [990, 298] width 97 height 17
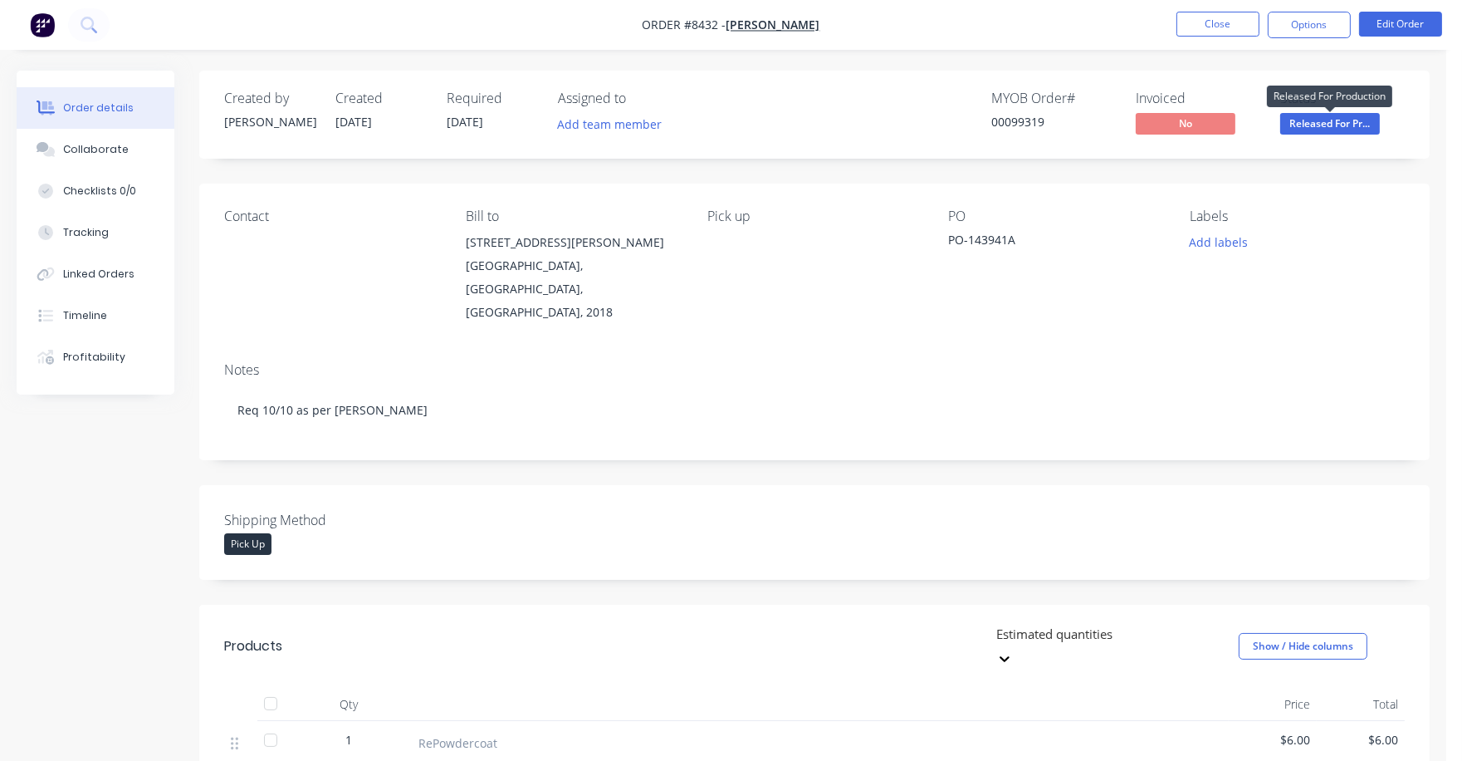
click at [1348, 124] on span "Released For Pr..." at bounding box center [1330, 123] width 100 height 21
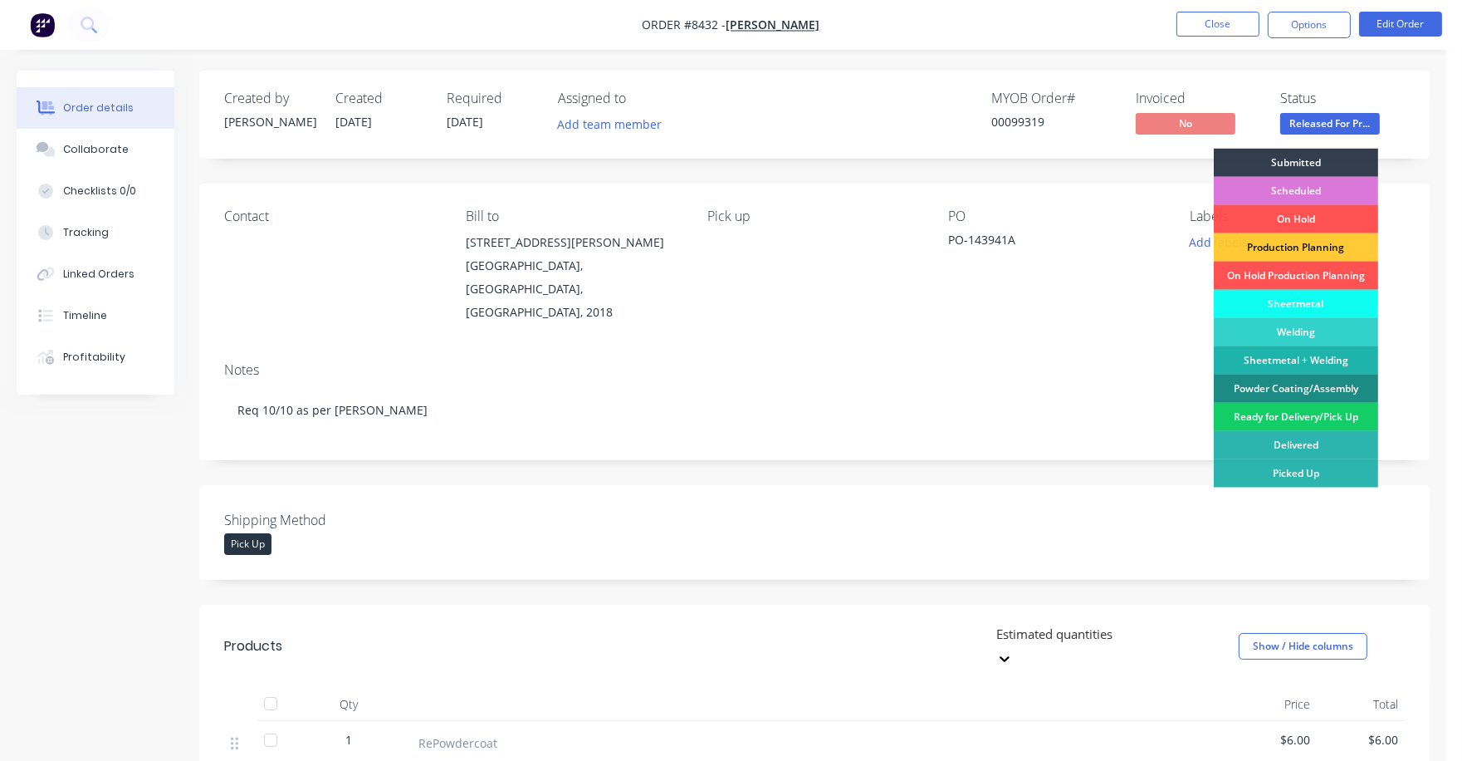
click at [1312, 420] on div "Ready for Delivery/Pick Up" at bounding box center [1296, 417] width 164 height 28
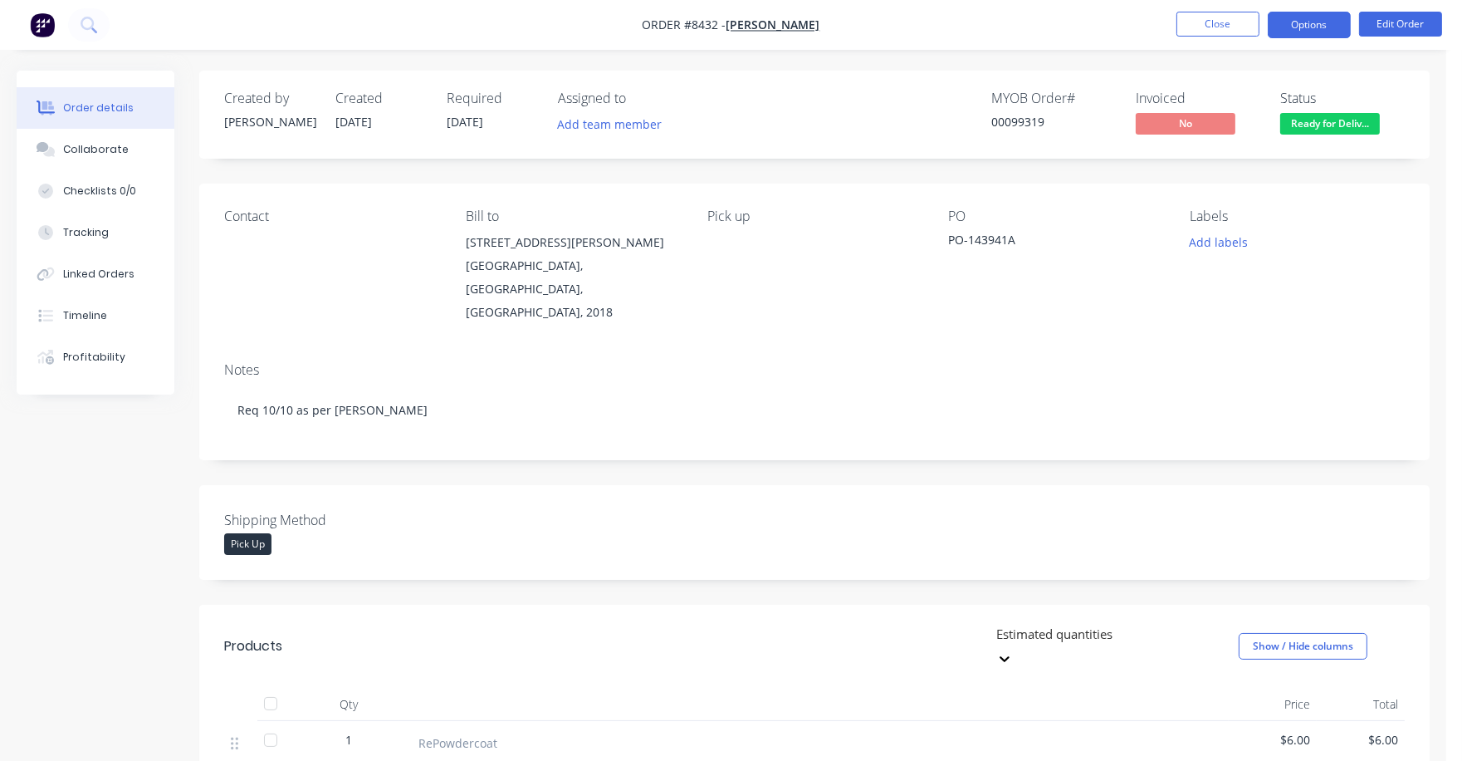
click at [1303, 27] on button "Options" at bounding box center [1309, 25] width 83 height 27
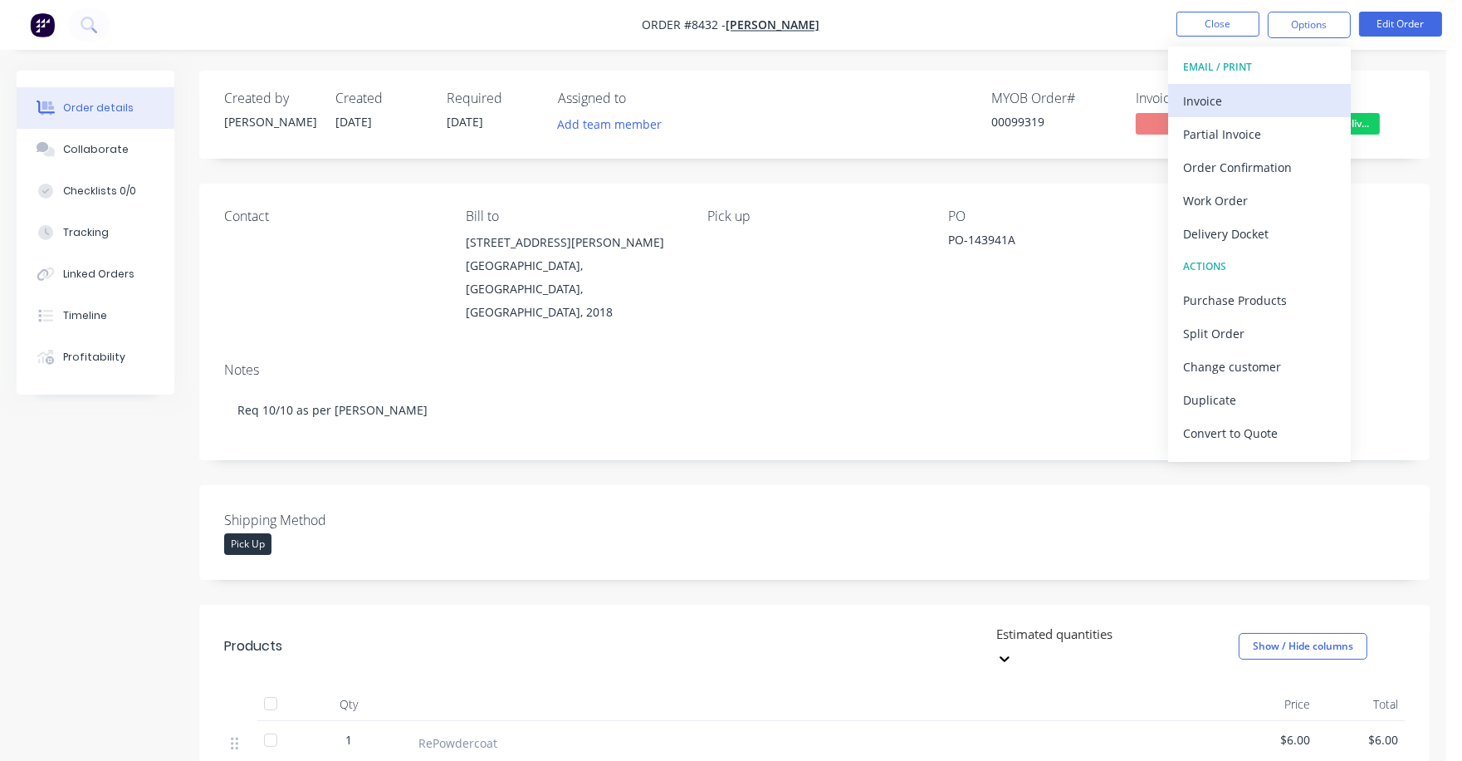
click at [1221, 95] on div "Invoice" at bounding box center [1259, 101] width 153 height 24
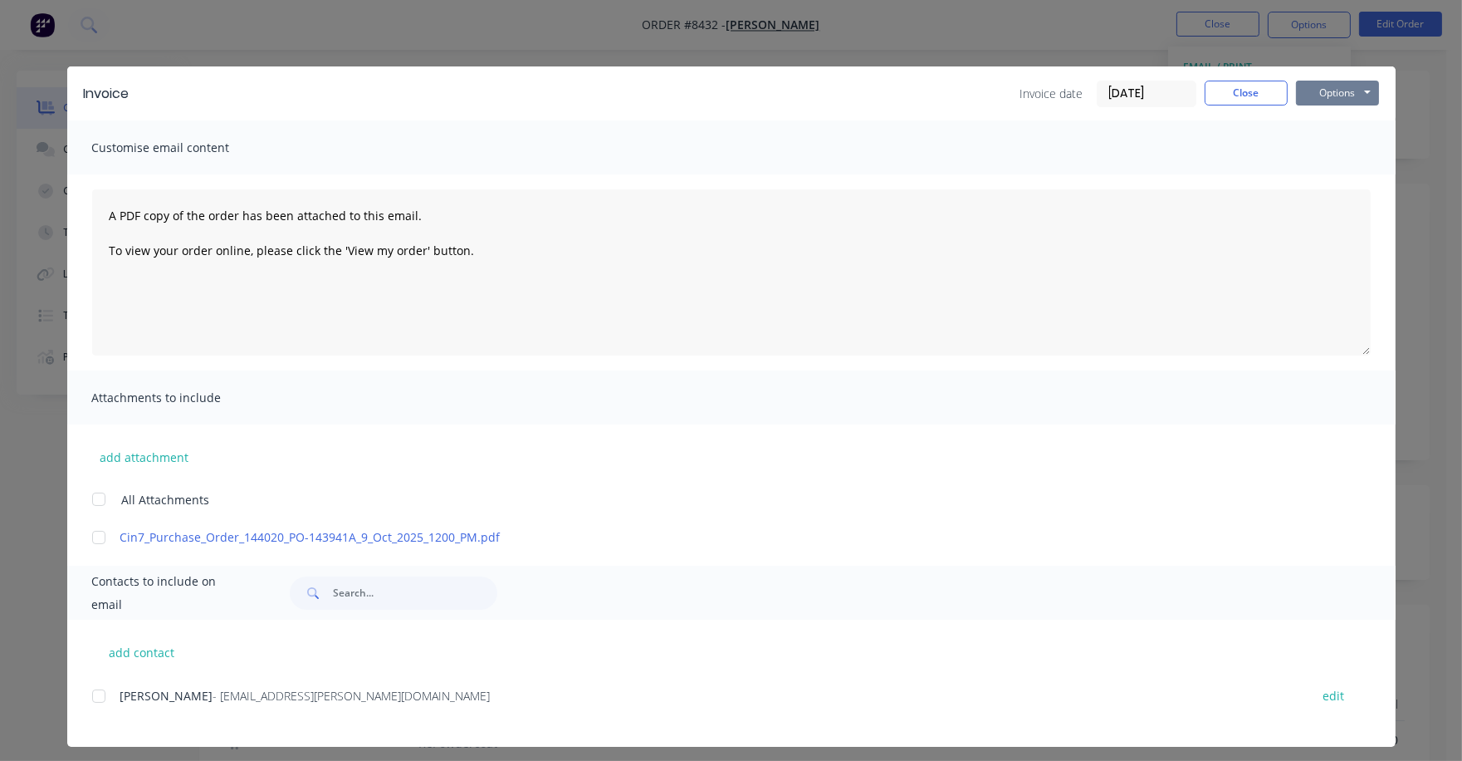
click at [1315, 90] on button "Options" at bounding box center [1337, 93] width 83 height 25
click at [1328, 144] on button "Print" at bounding box center [1349, 149] width 106 height 27
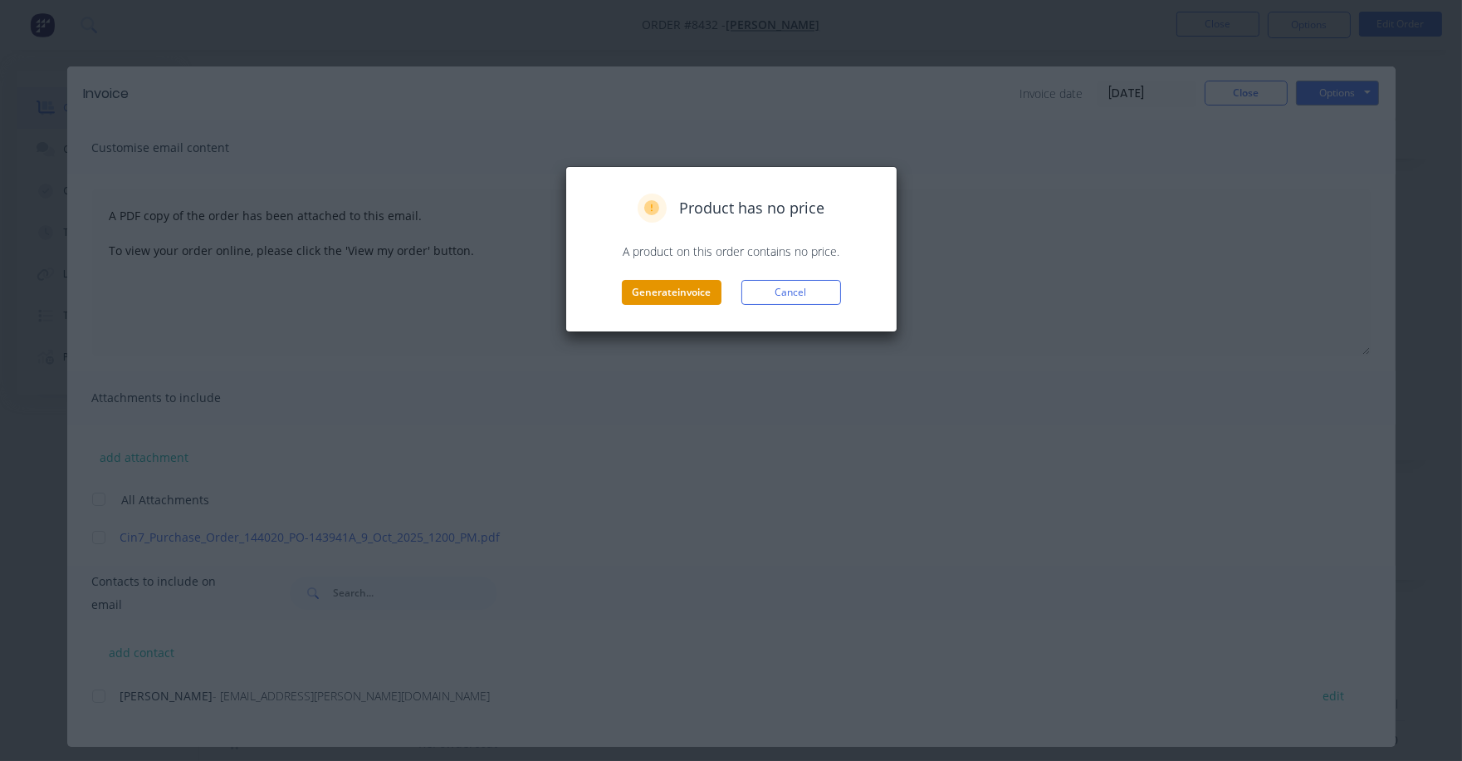
click at [669, 295] on button "Generate invoice" at bounding box center [672, 292] width 100 height 25
